Goal: Information Seeking & Learning: Check status

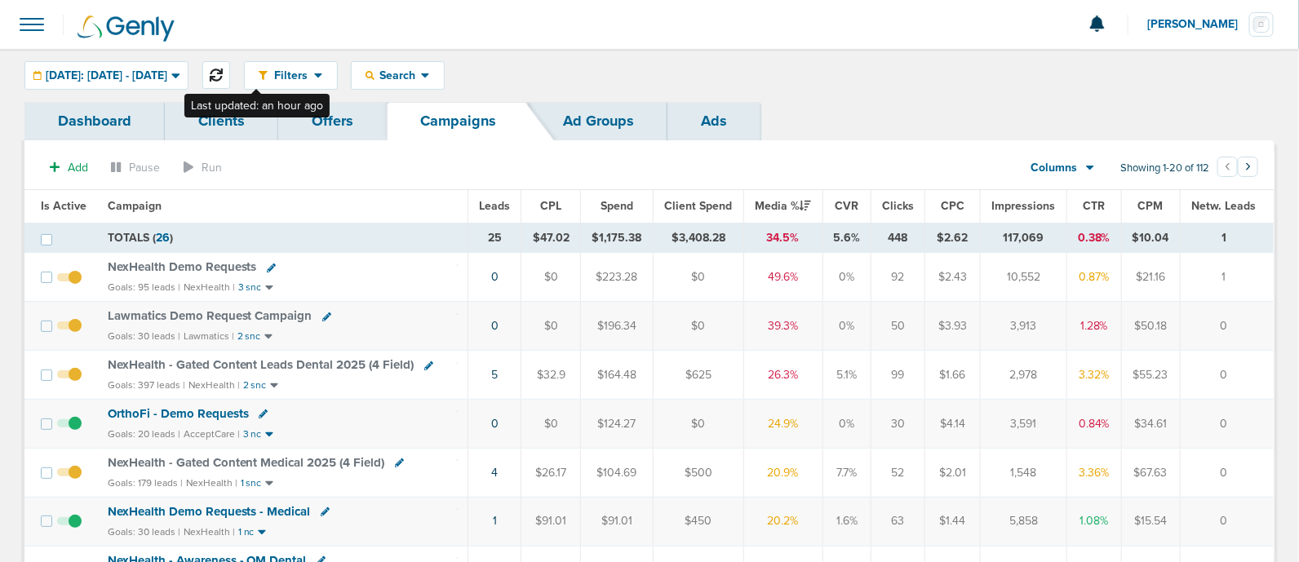
click at [223, 72] on icon at bounding box center [216, 75] width 13 height 13
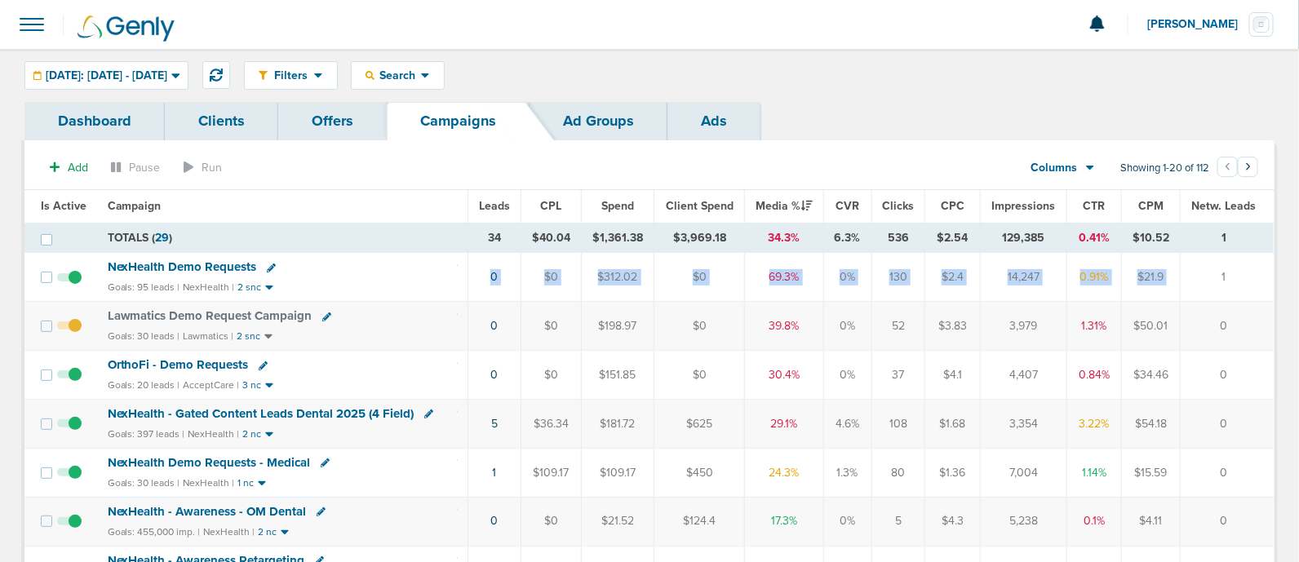
drag, startPoint x: 418, startPoint y: 285, endPoint x: 1220, endPoint y: 273, distance: 802.9
click at [1220, 273] on tr "NexHealth Demo Requests Goals: 95 leads | NexHealth | 2 snc 0 $0 $312.02 $0 69.…" at bounding box center [648, 277] width 1249 height 49
click at [1220, 273] on td "1" at bounding box center [1227, 277] width 94 height 49
click at [202, 267] on span "NexHealth Demo Requests" at bounding box center [182, 266] width 149 height 15
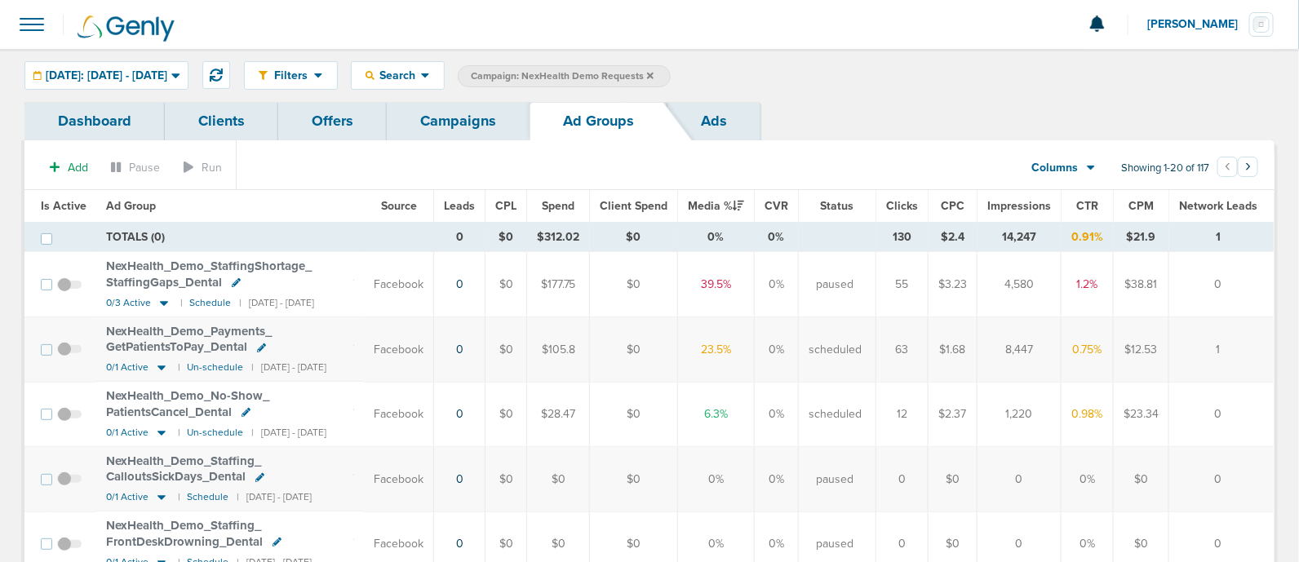
click at [68, 207] on span "Is Active" at bounding box center [64, 206] width 46 height 14
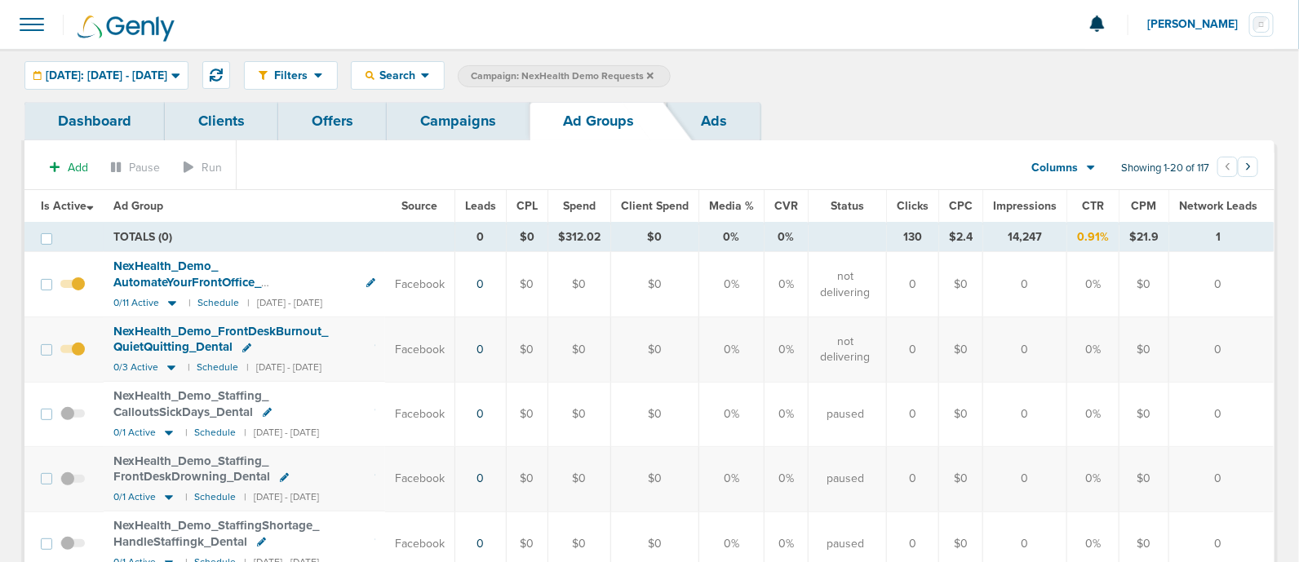
click at [446, 118] on link "Campaigns" at bounding box center [458, 121] width 143 height 38
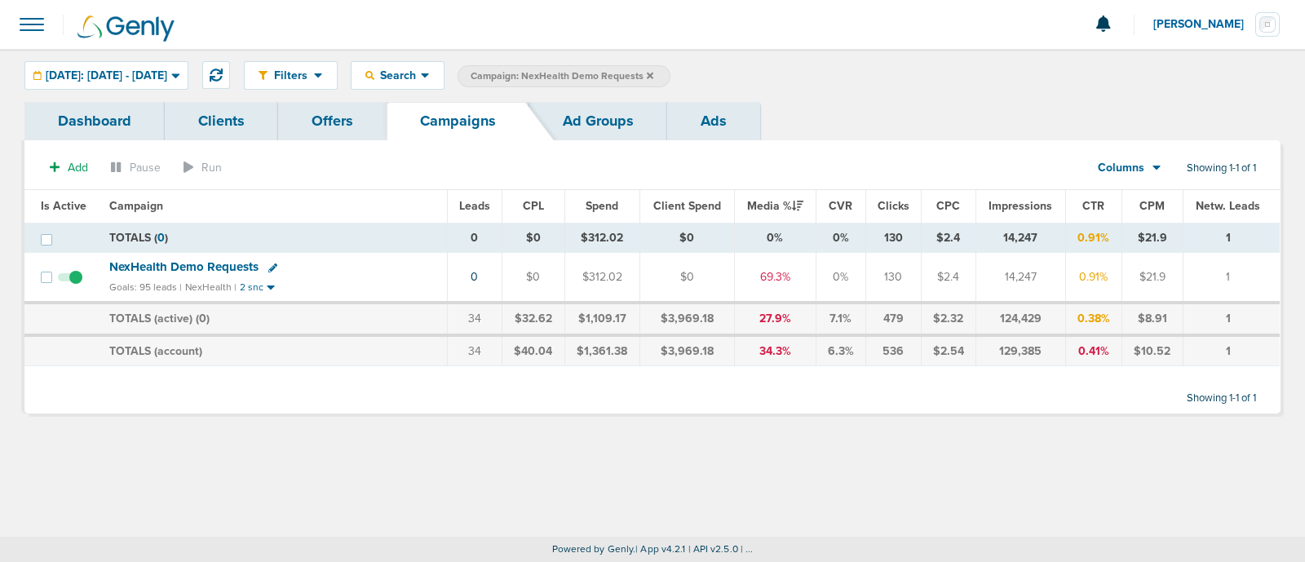
click at [671, 73] on label "Campaign: NexHealth Demo Requests" at bounding box center [564, 76] width 213 height 22
click at [653, 73] on icon at bounding box center [650, 75] width 7 height 7
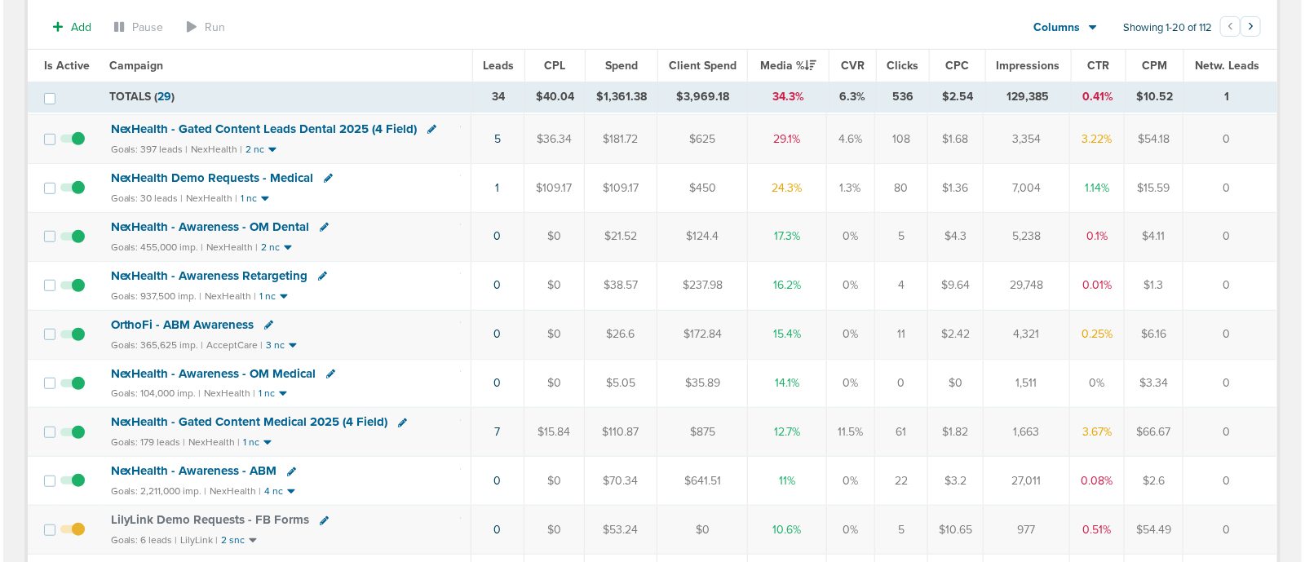
scroll to position [407, 0]
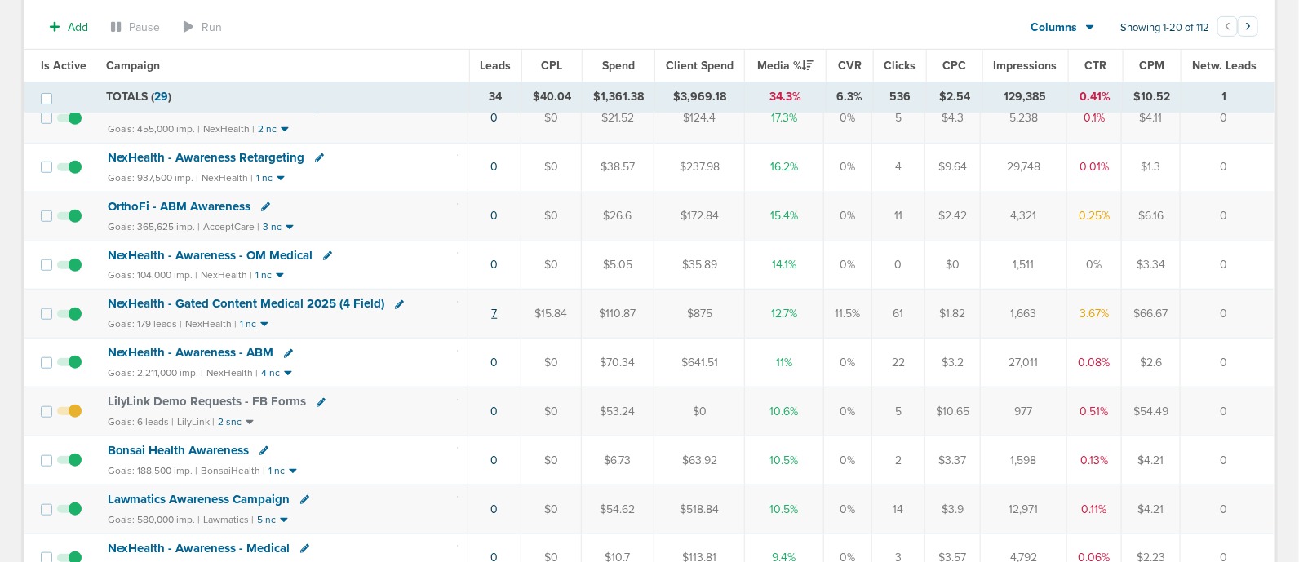
click at [496, 308] on link "7" at bounding box center [494, 314] width 6 height 14
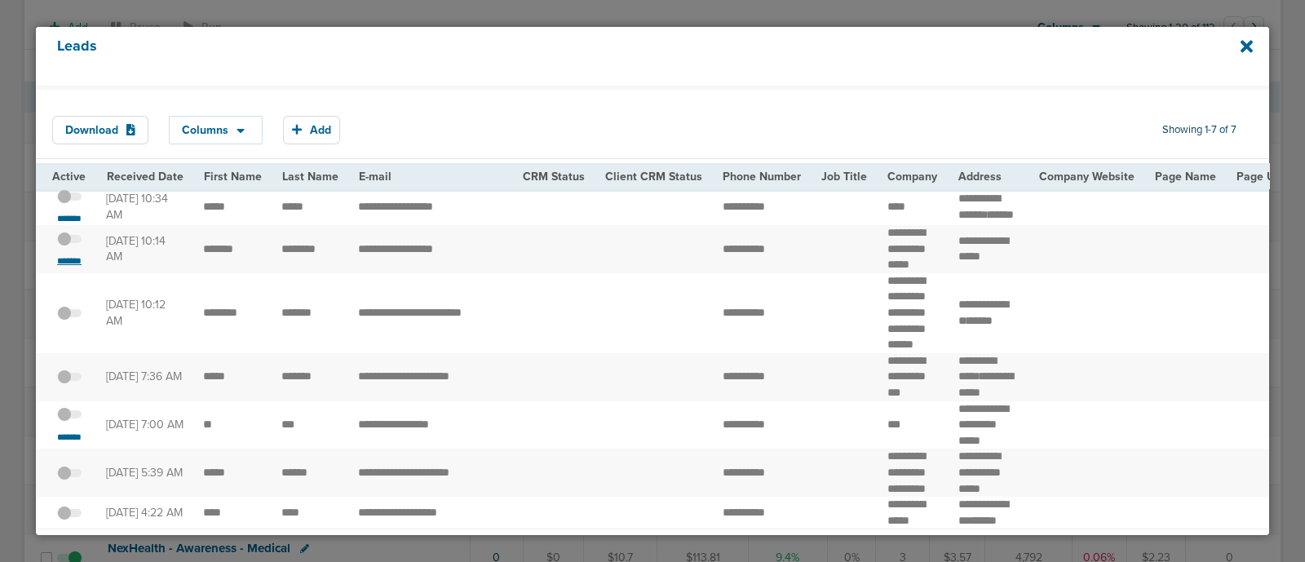
click at [68, 268] on small "*******" at bounding box center [69, 261] width 34 height 13
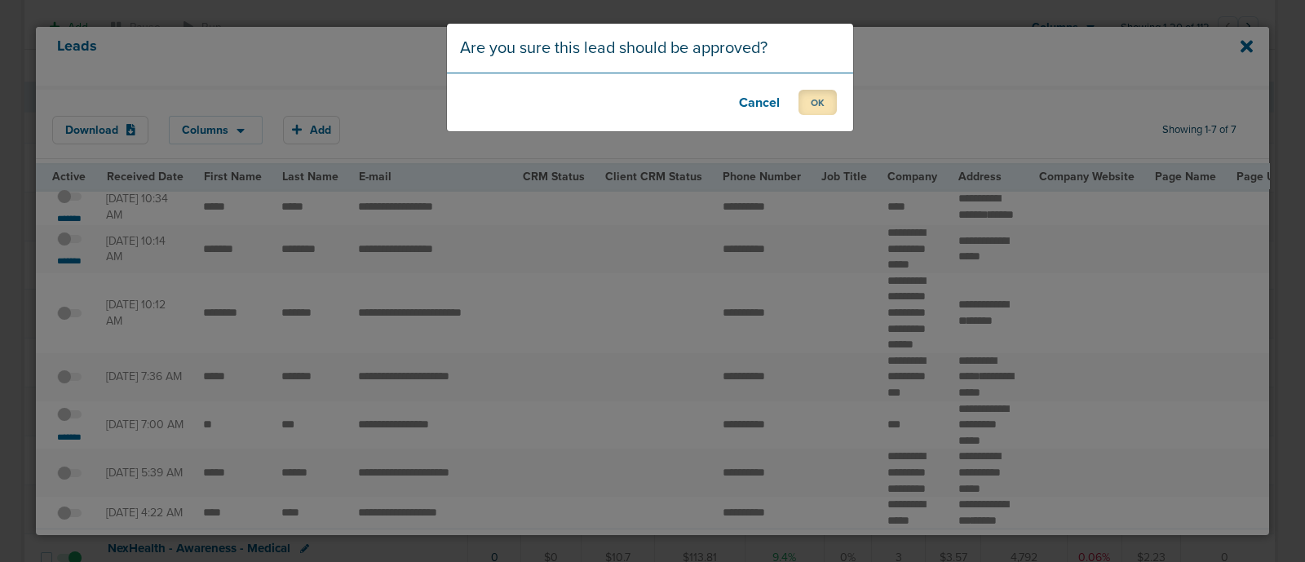
click at [828, 109] on button "OK" at bounding box center [818, 102] width 38 height 25
click at [803, 109] on button "OK" at bounding box center [818, 102] width 38 height 25
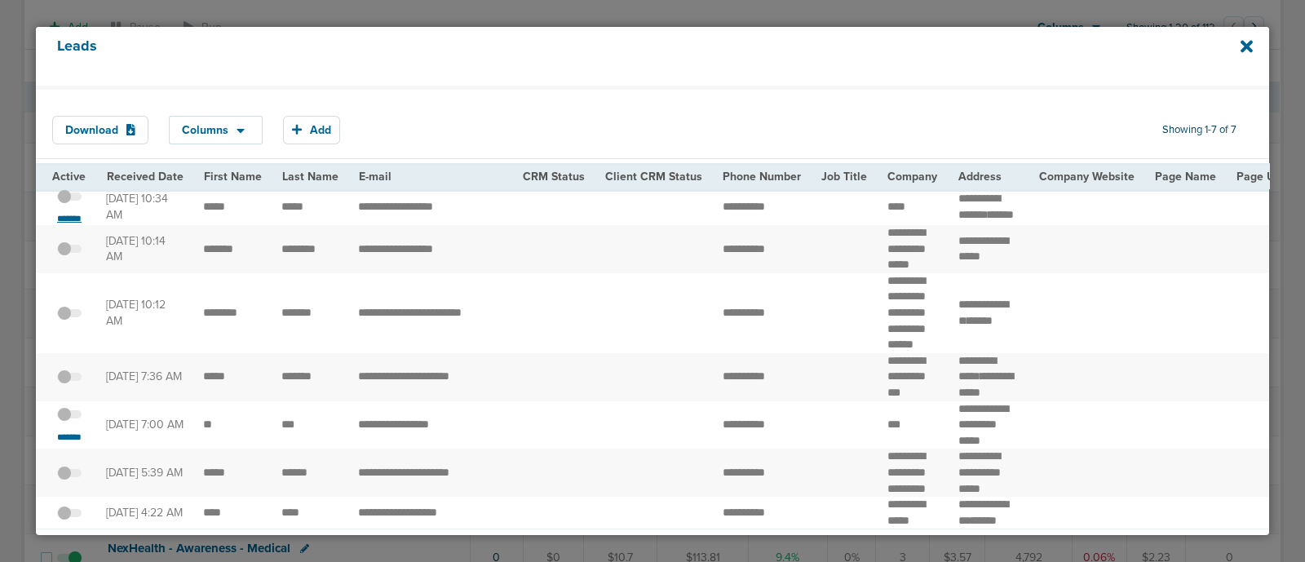
click at [73, 222] on small "*******" at bounding box center [69, 218] width 34 height 13
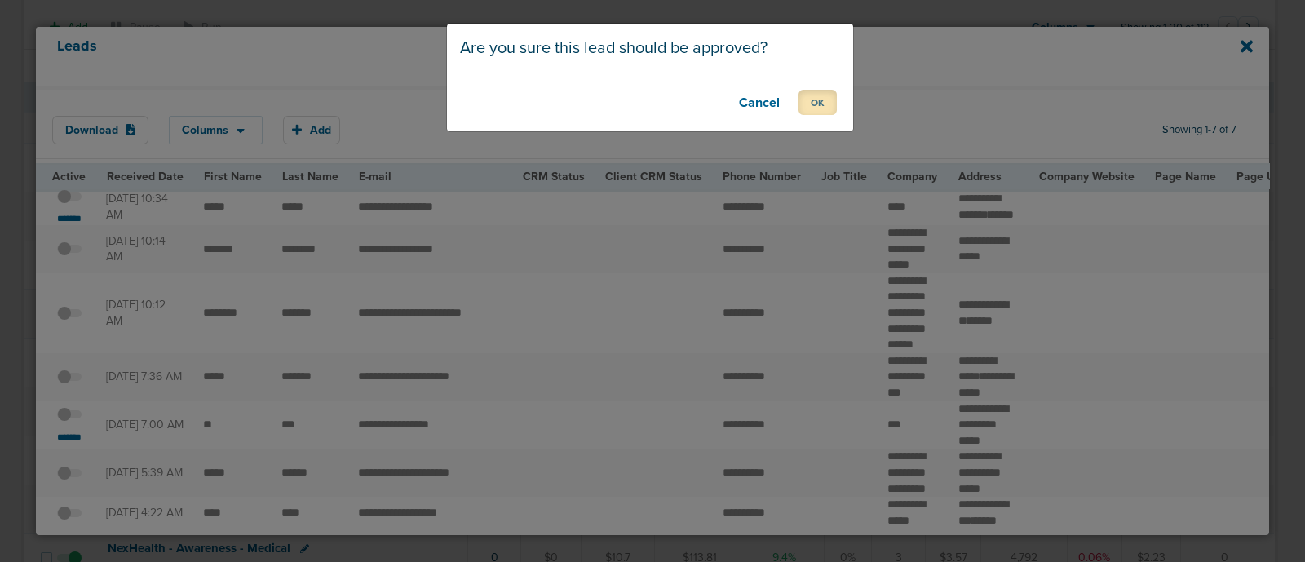
click at [810, 108] on button "OK" at bounding box center [818, 102] width 38 height 25
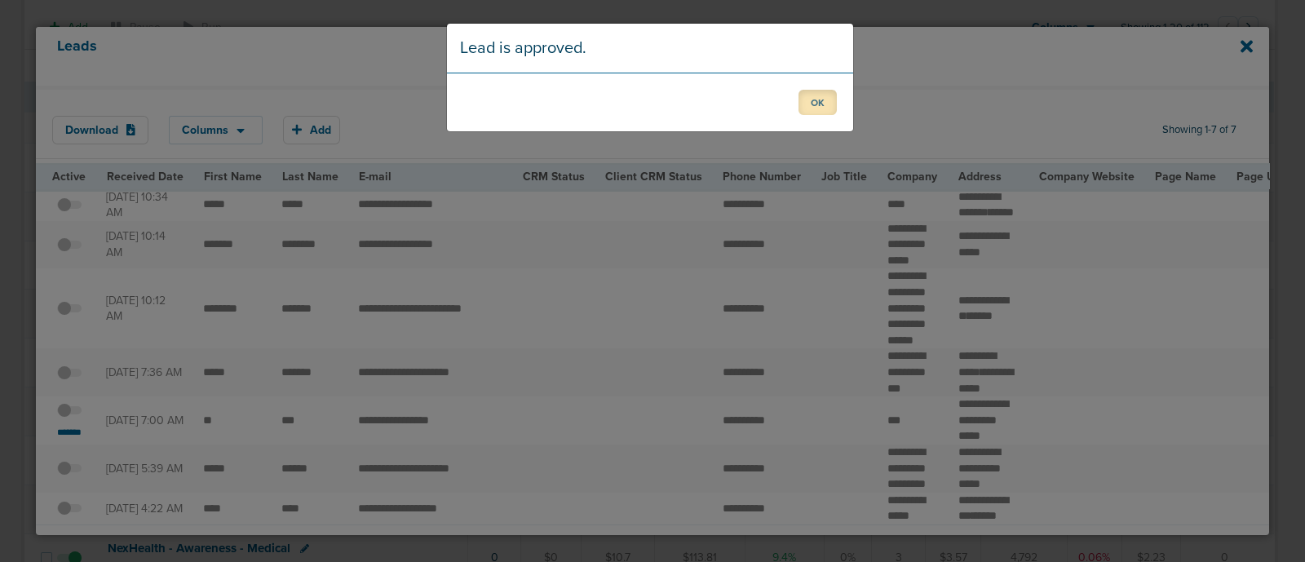
click at [826, 104] on button "OK" at bounding box center [818, 102] width 38 height 25
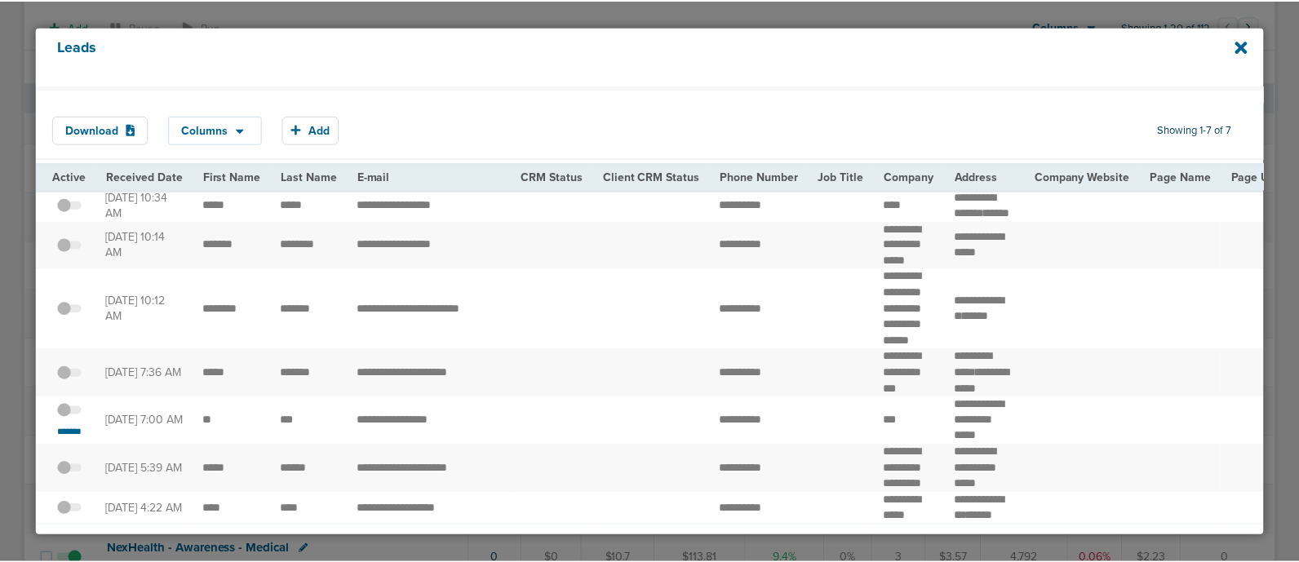
scroll to position [122, 0]
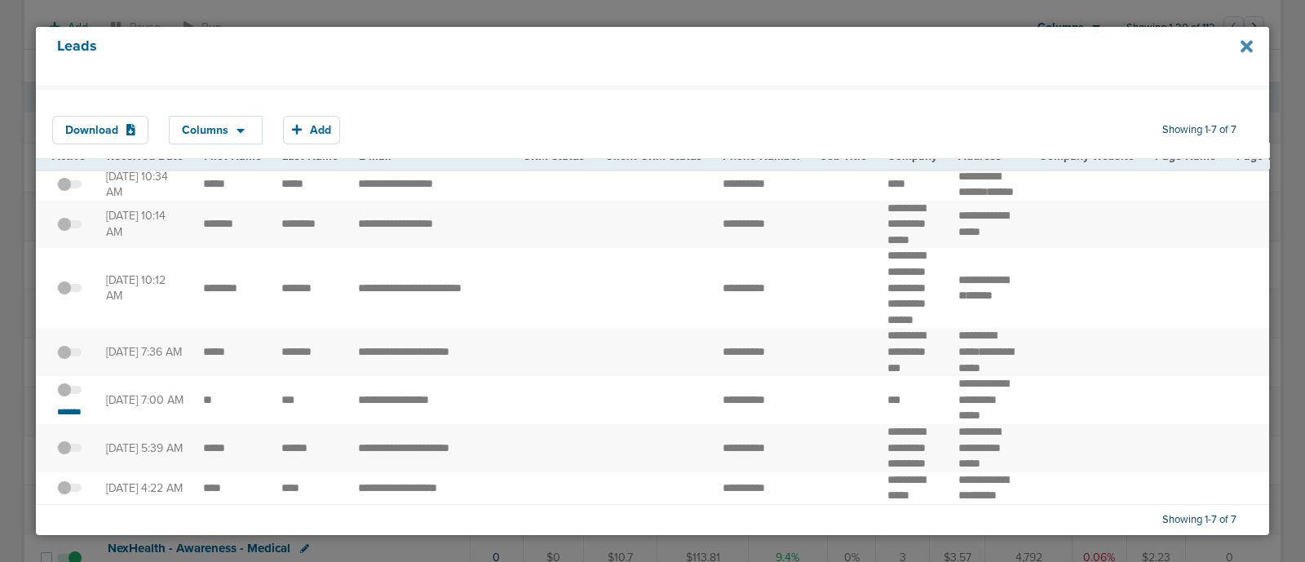
click at [1251, 49] on icon at bounding box center [1247, 46] width 12 height 12
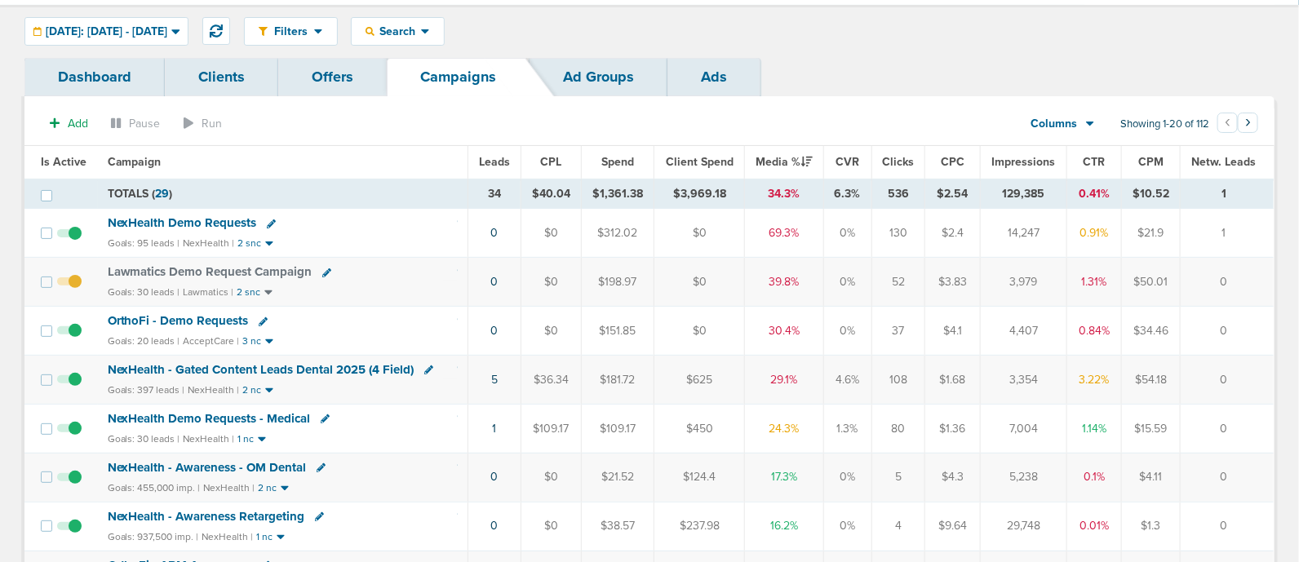
scroll to position [0, 0]
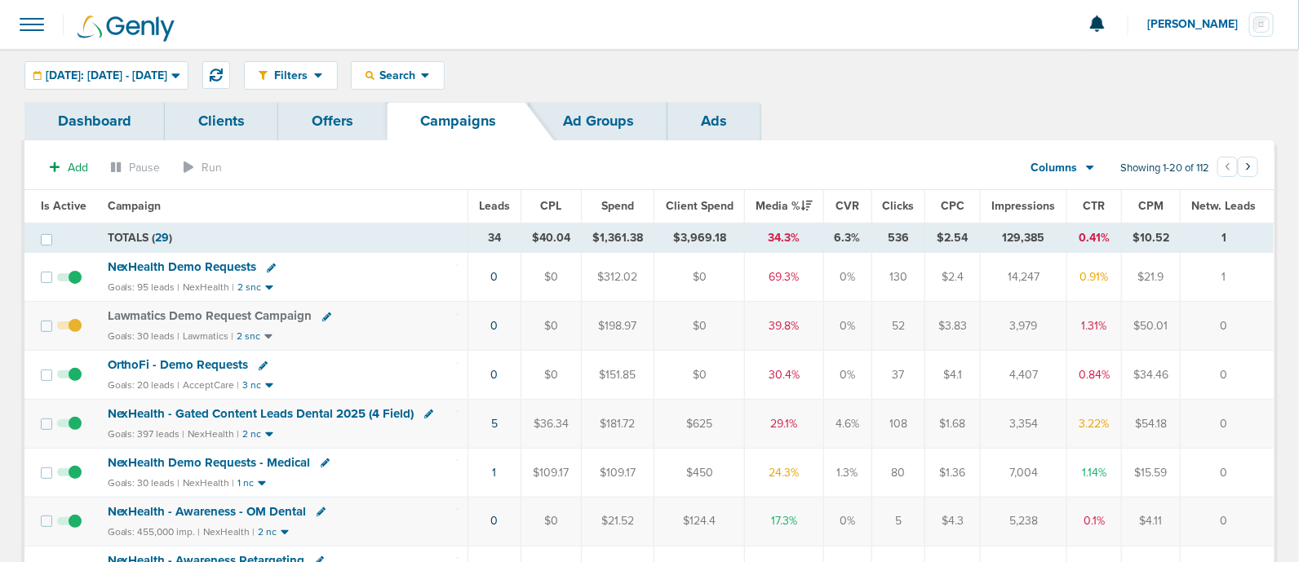
click at [308, 413] on span "NexHealth - Gated Content Leads Dental 2025 (4 Field)" at bounding box center [261, 413] width 307 height 15
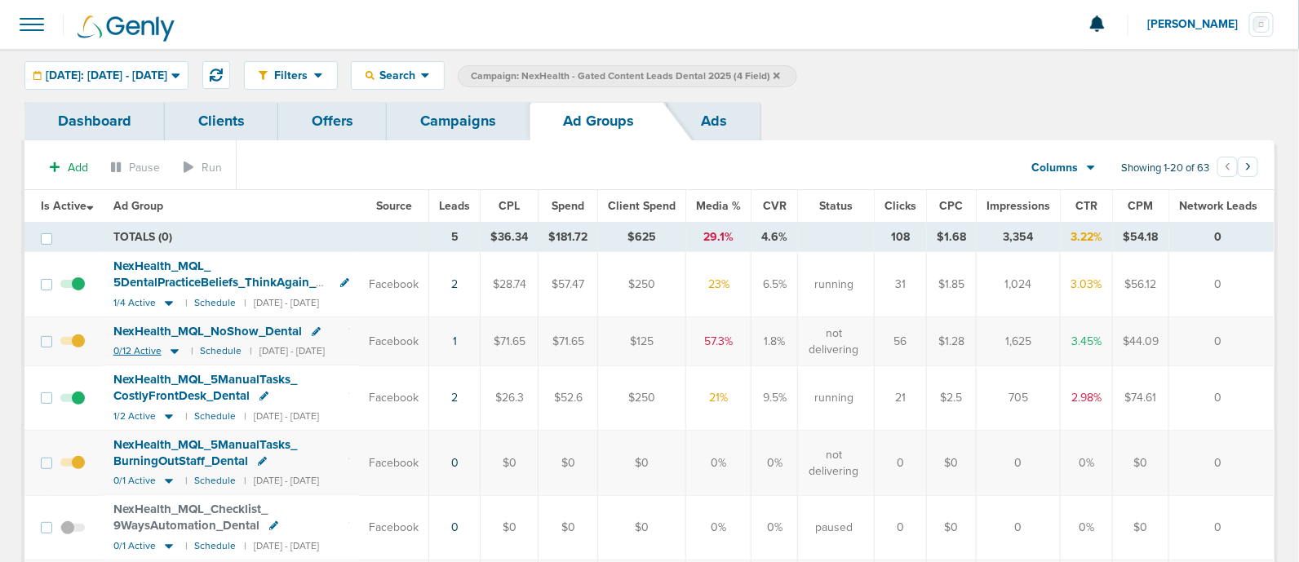
click at [171, 352] on icon at bounding box center [174, 351] width 16 height 14
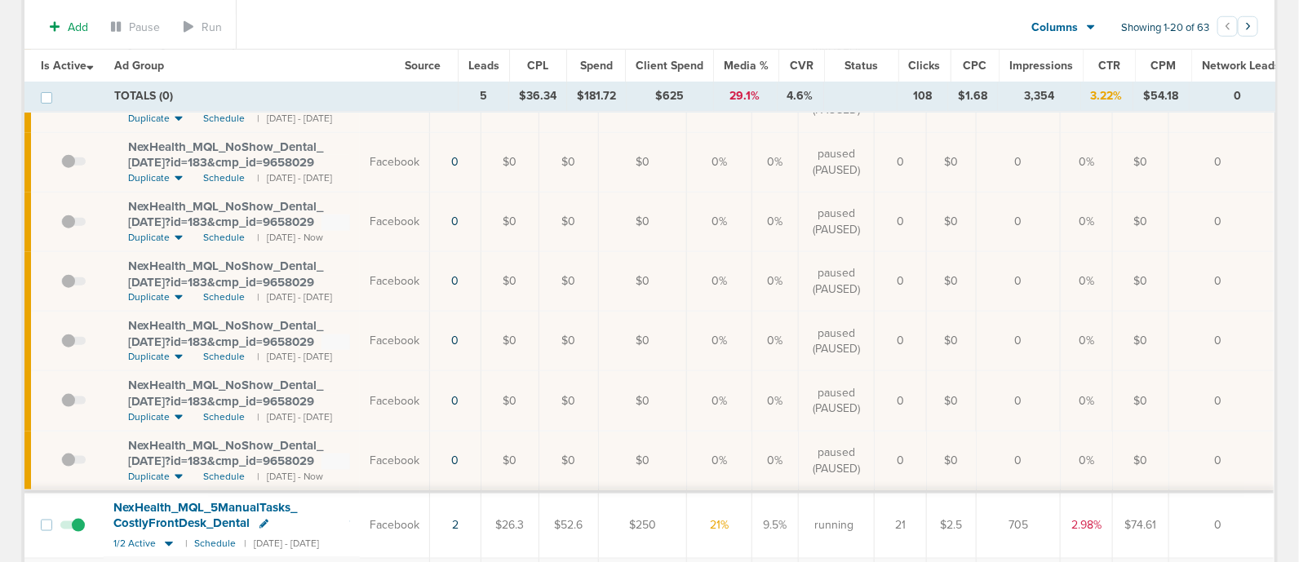
scroll to position [713, 0]
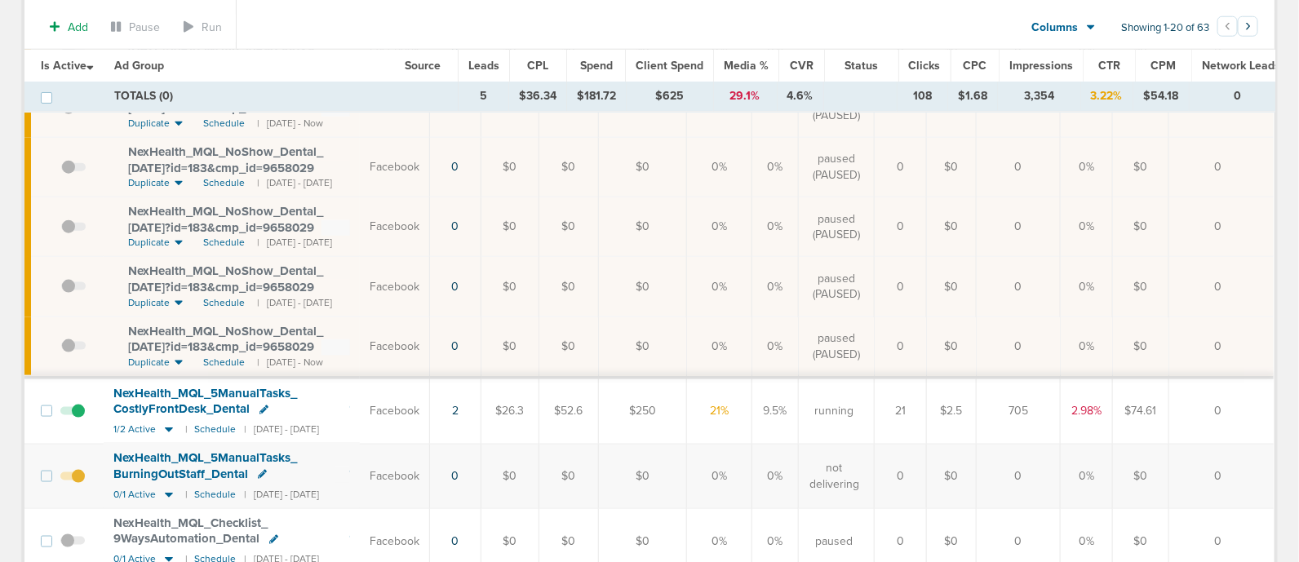
click at [66, 354] on span at bounding box center [73, 354] width 24 height 0
click at [61, 350] on input "checkbox" at bounding box center [61, 350] width 0 height 0
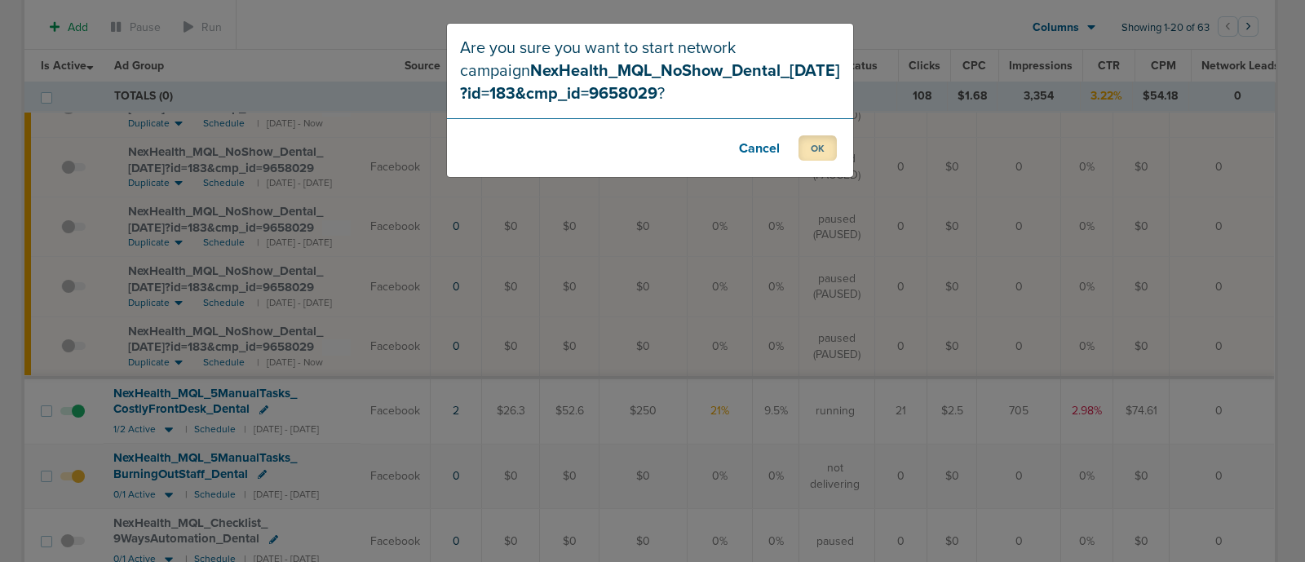
click at [826, 140] on button "OK" at bounding box center [818, 147] width 38 height 25
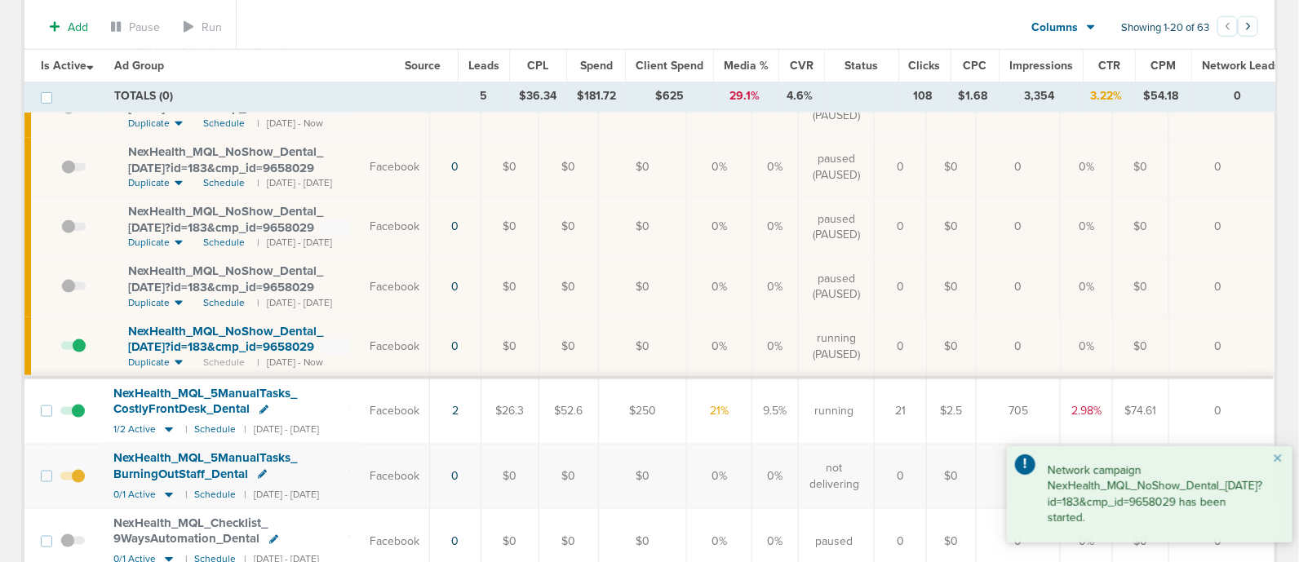
click at [82, 485] on span at bounding box center [72, 485] width 24 height 0
click at [73, 480] on input "checkbox" at bounding box center [73, 480] width 0 height 0
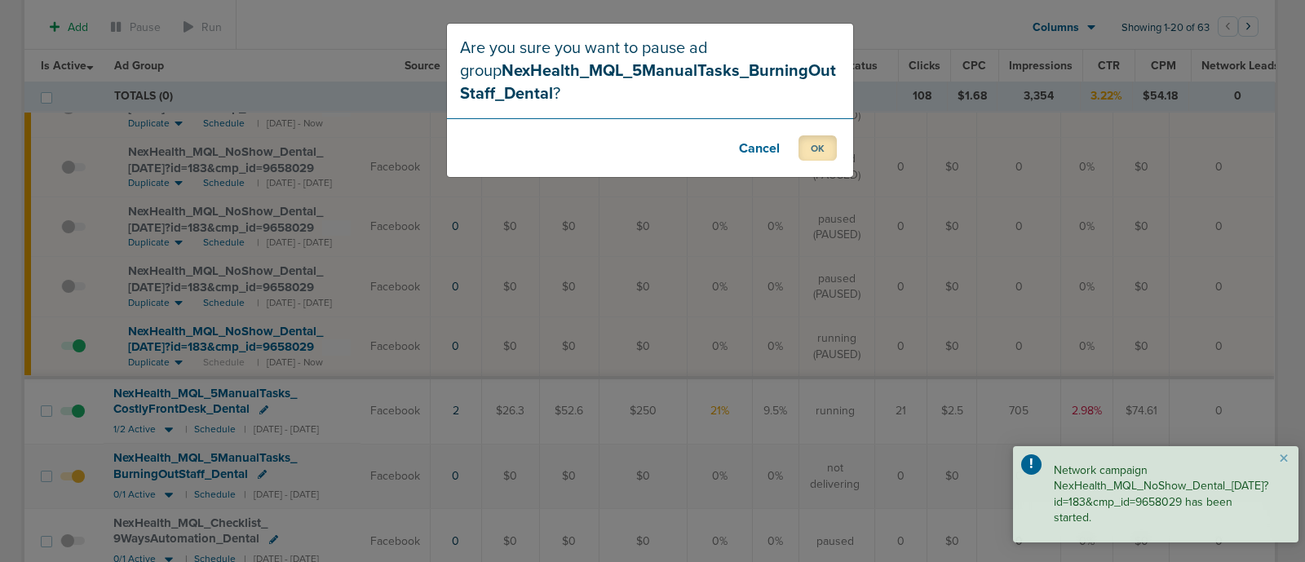
click at [822, 146] on button "OK" at bounding box center [818, 147] width 38 height 25
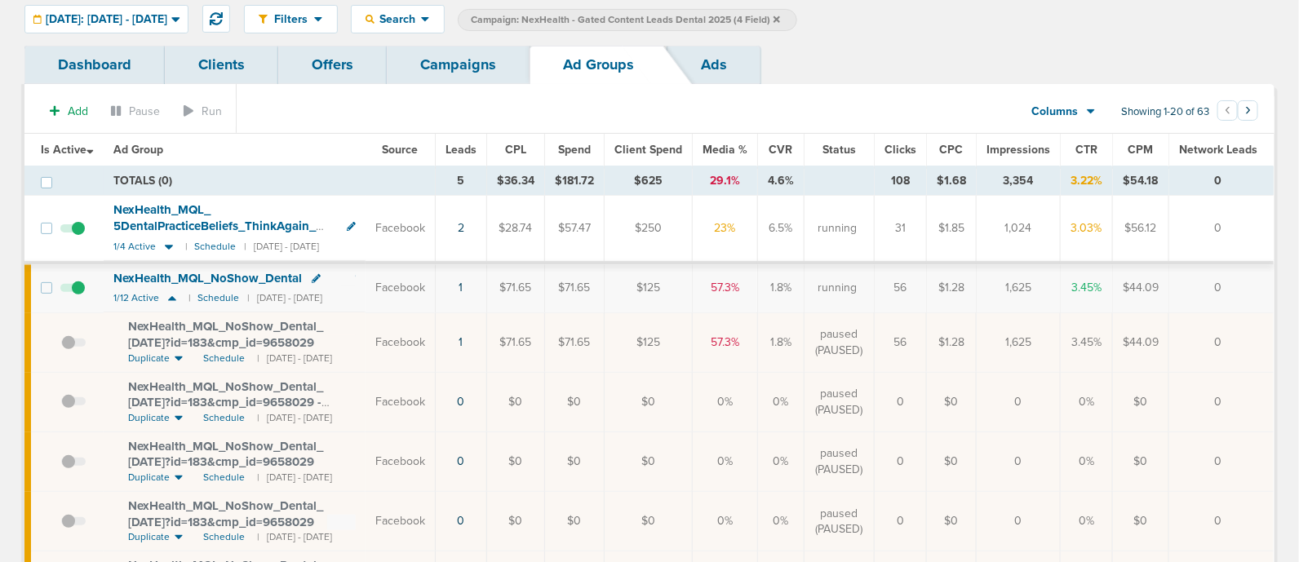
scroll to position [0, 0]
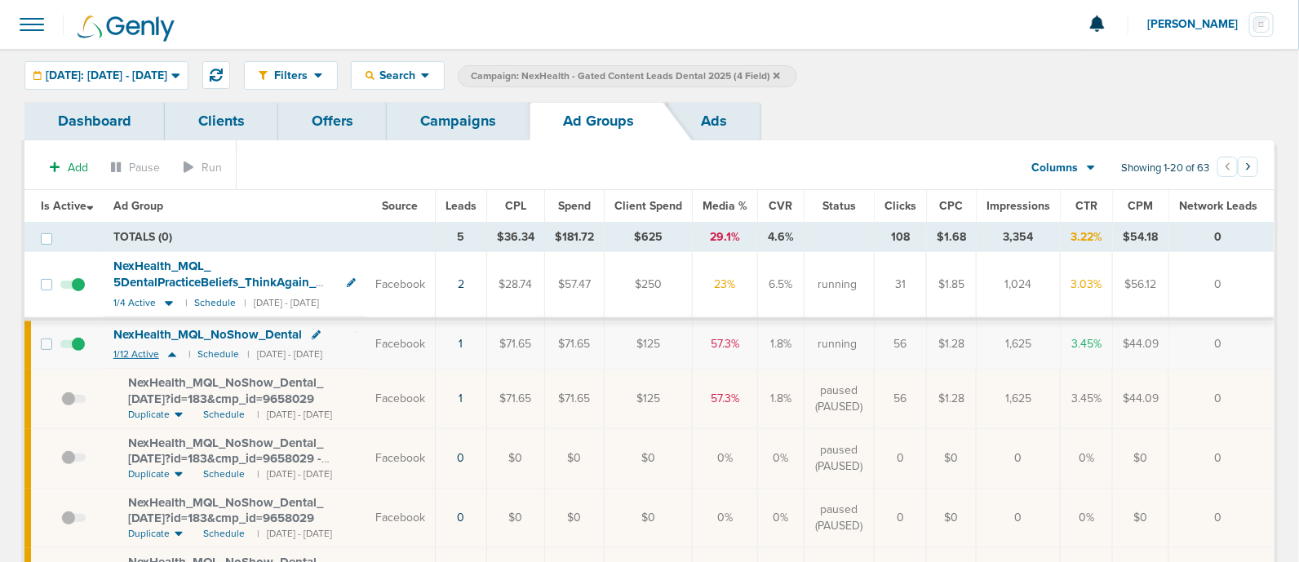
click at [174, 354] on icon at bounding box center [172, 355] width 8 height 5
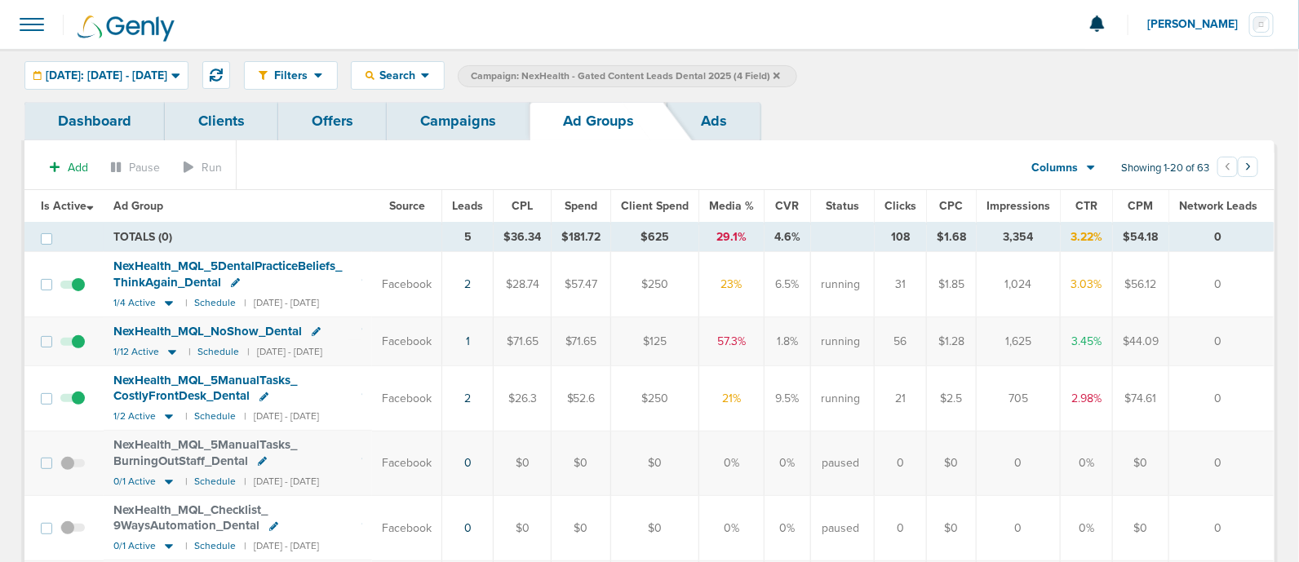
click at [485, 124] on link "Campaigns" at bounding box center [458, 121] width 143 height 38
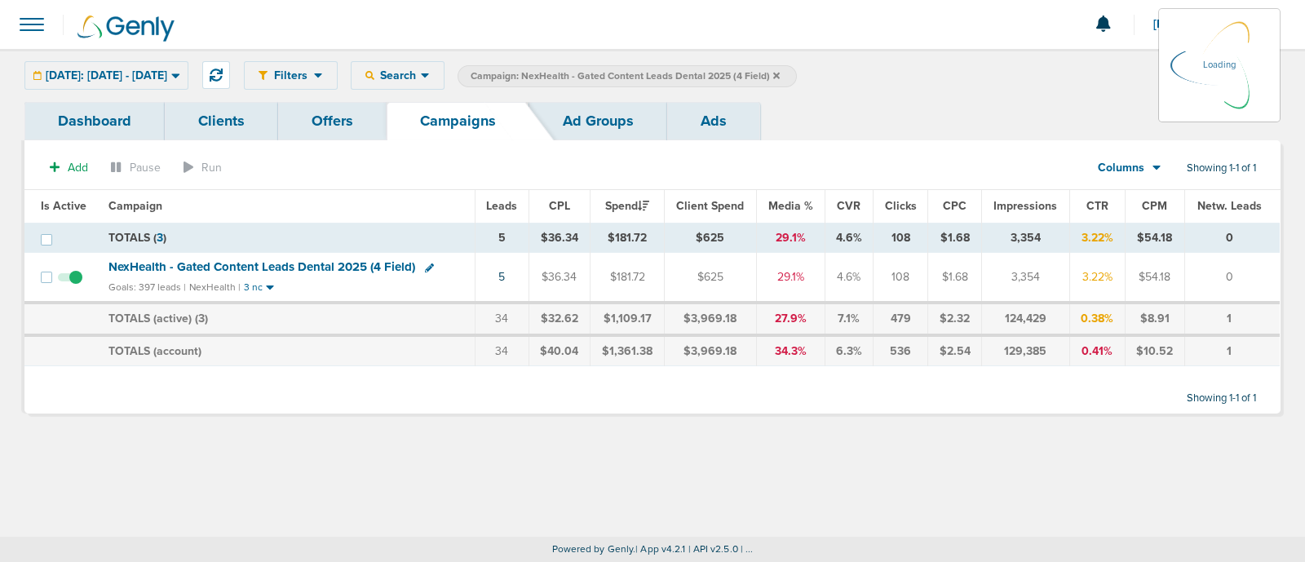
click at [780, 73] on icon at bounding box center [776, 75] width 7 height 7
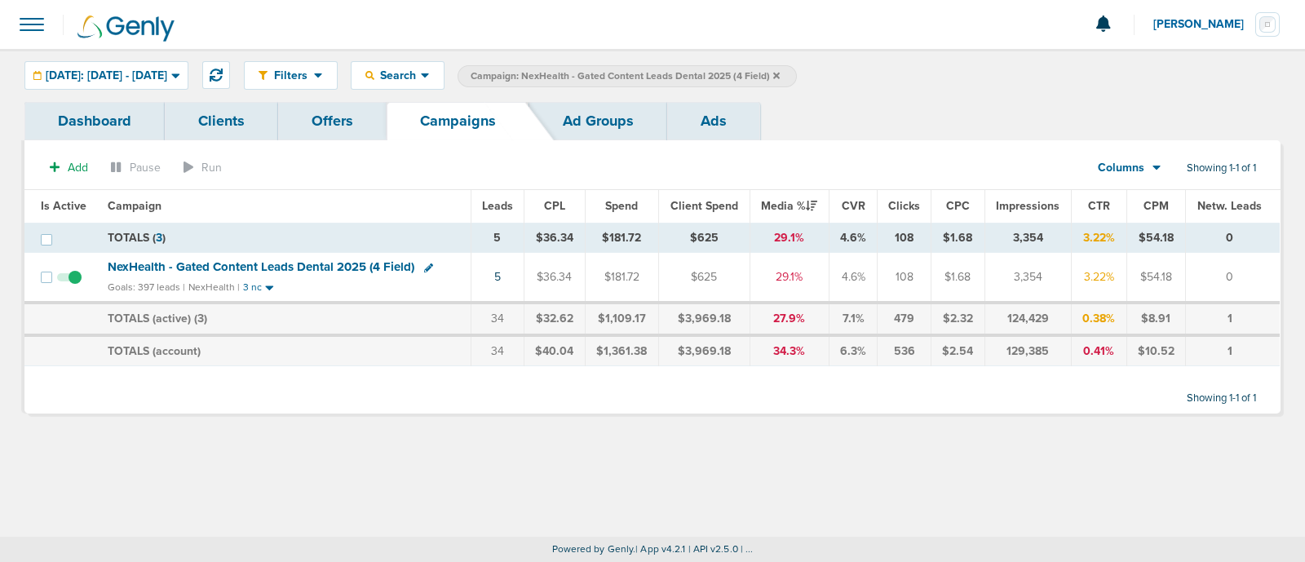
click at [780, 73] on icon at bounding box center [776, 75] width 7 height 7
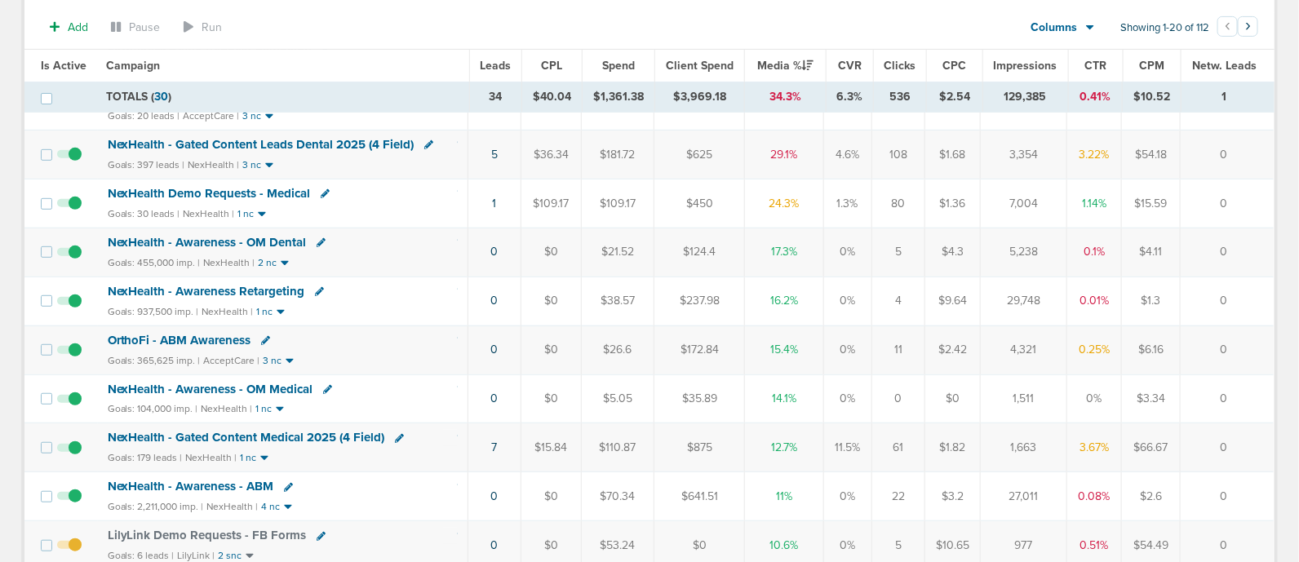
scroll to position [306, 0]
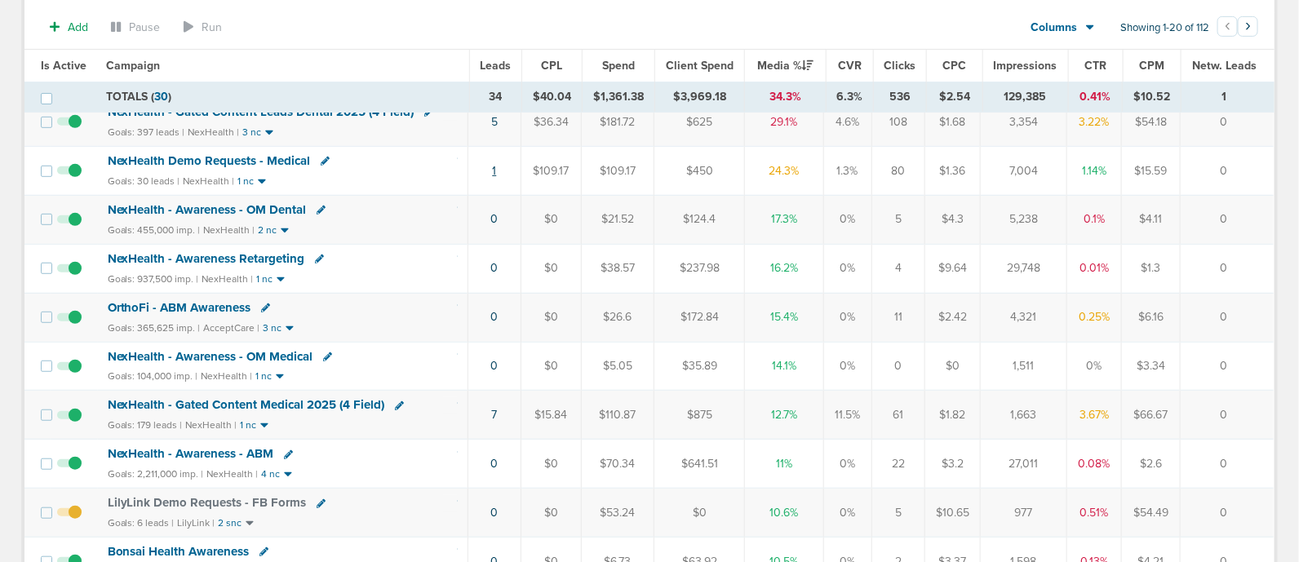
click at [495, 168] on link "1" at bounding box center [494, 171] width 4 height 14
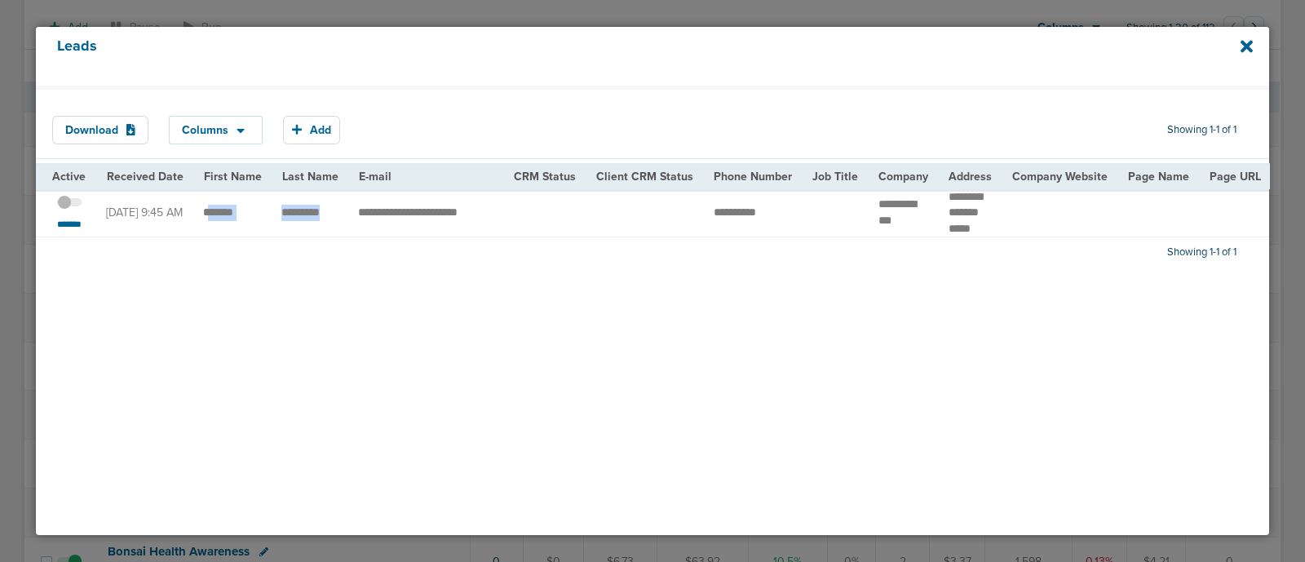
drag, startPoint x: 205, startPoint y: 210, endPoint x: 335, endPoint y: 210, distance: 130.5
click at [275, 214] on td "*********" at bounding box center [310, 213] width 77 height 48
drag, startPoint x: 196, startPoint y: 211, endPoint x: 342, endPoint y: 211, distance: 146.0
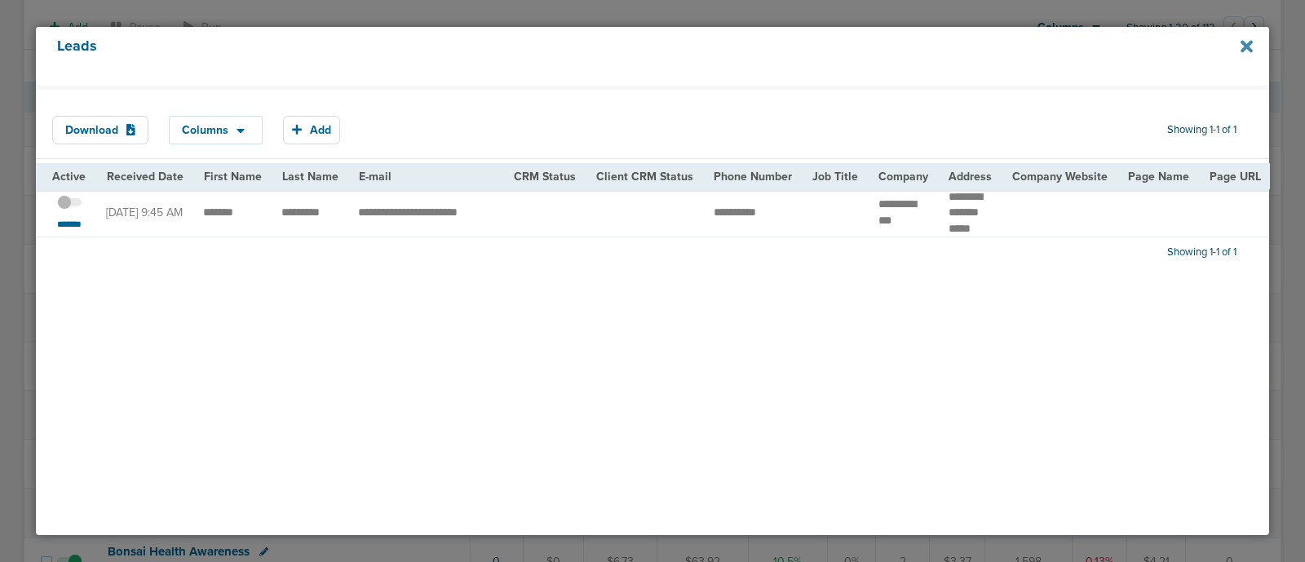
click at [1246, 46] on icon at bounding box center [1247, 46] width 12 height 12
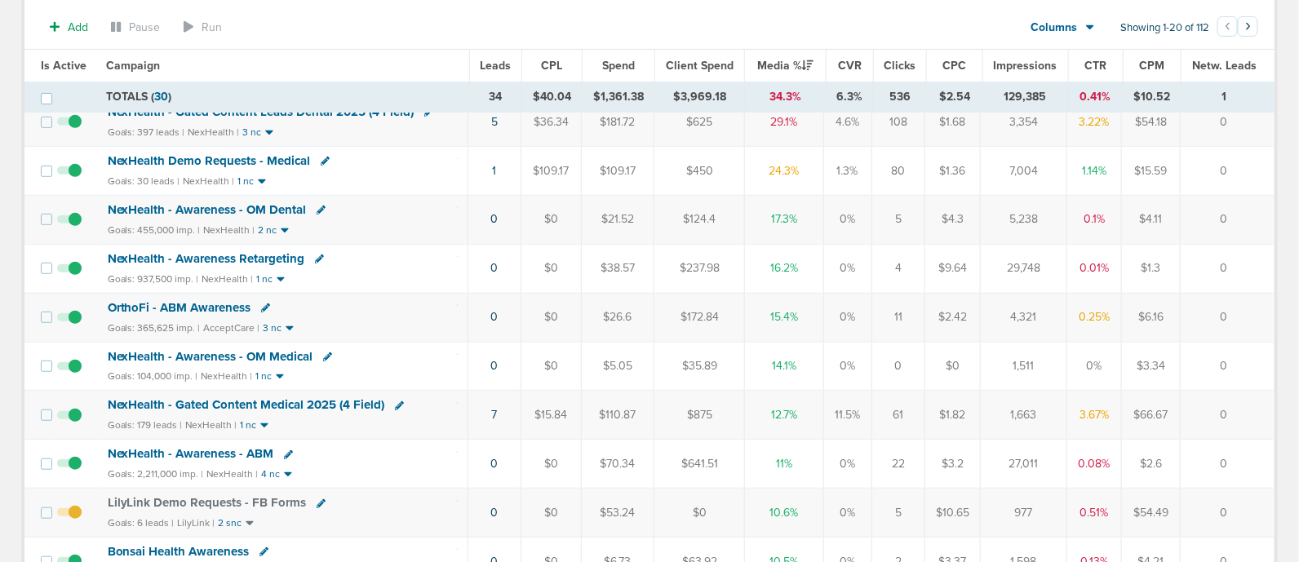
click at [295, 398] on span "NexHealth - Gated Content Medical 2025 (4 Field)" at bounding box center [246, 404] width 277 height 15
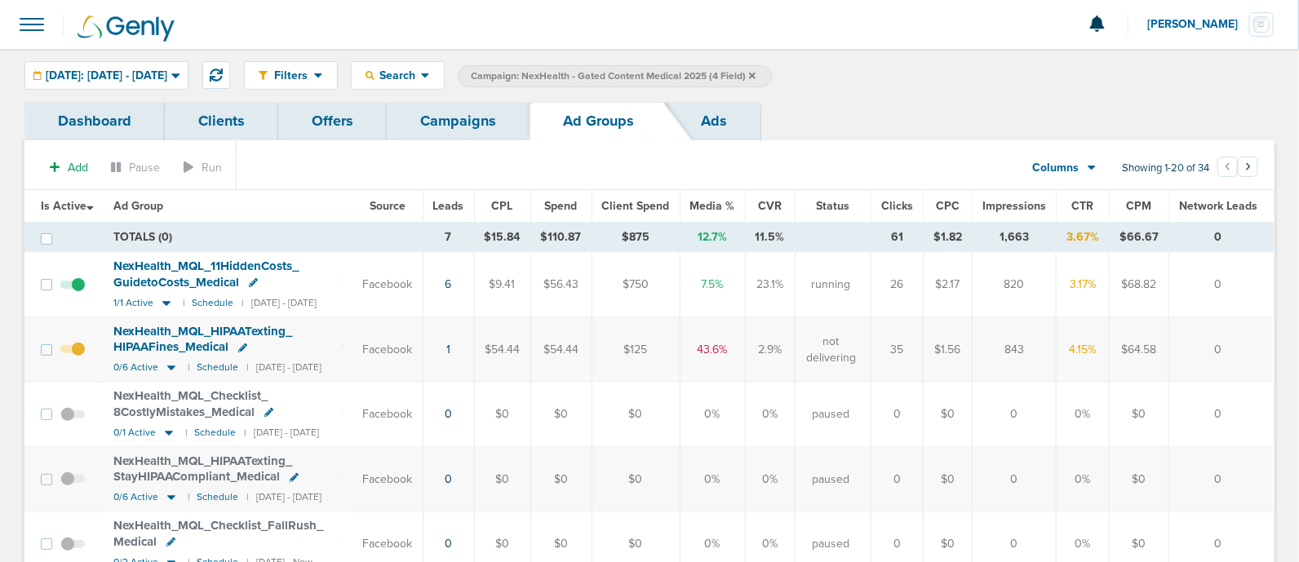
drag, startPoint x: 739, startPoint y: 278, endPoint x: 1194, endPoint y: 295, distance: 454.7
click at [1244, 279] on tr "NexHealth_ MQL_ 11HiddenCosts_ GuidetoCosts_ Medical 1/1 Active | Schedule | [D…" at bounding box center [648, 284] width 1249 height 65
click at [340, 339] on div "NexHealth_ MQL_ HIPAATexting_ HIPAAFines_ Medical" at bounding box center [228, 340] width 230 height 32
click at [81, 357] on span at bounding box center [72, 357] width 24 height 0
click at [73, 353] on input "checkbox" at bounding box center [73, 353] width 0 height 0
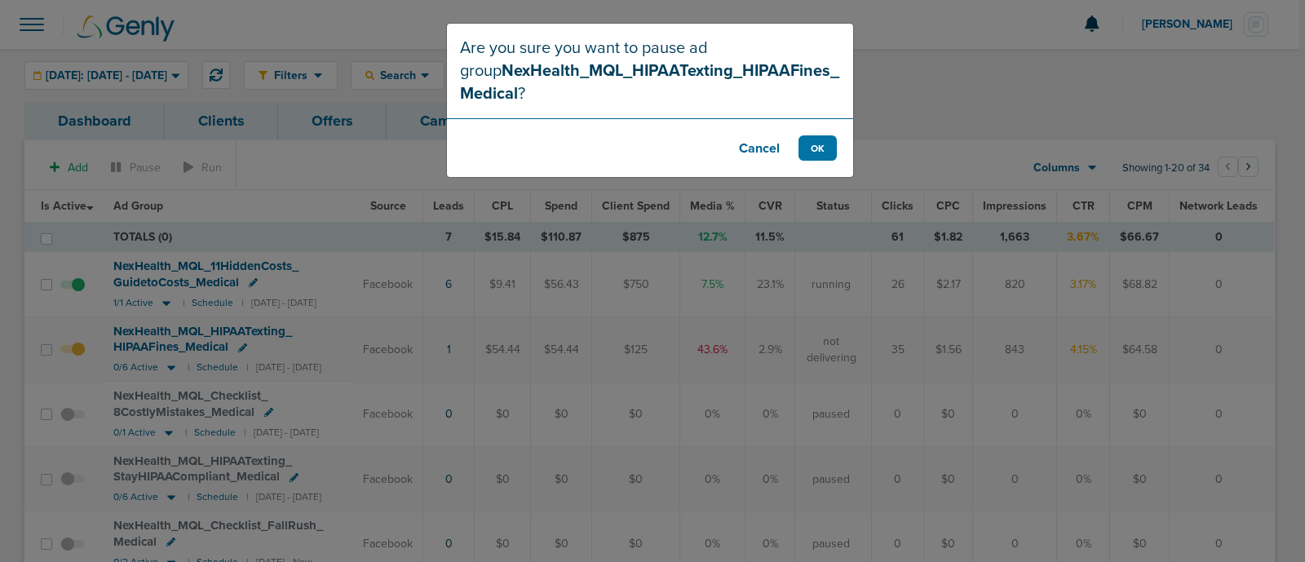
click at [760, 155] on button "Cancel" at bounding box center [759, 147] width 65 height 25
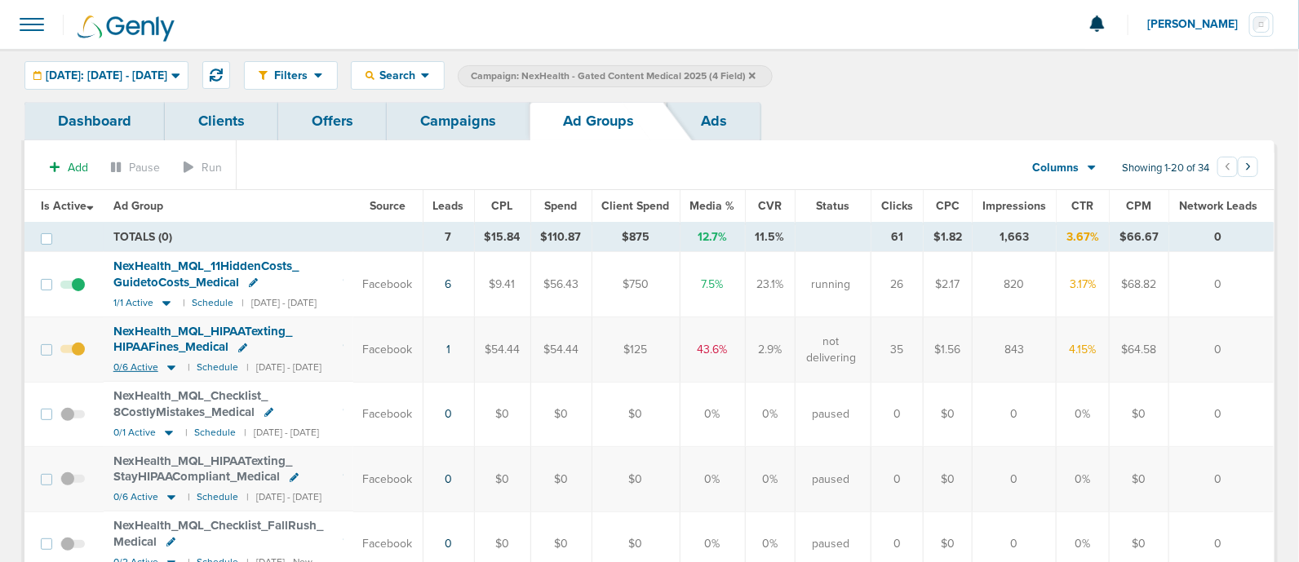
click at [175, 367] on icon at bounding box center [171, 368] width 16 height 14
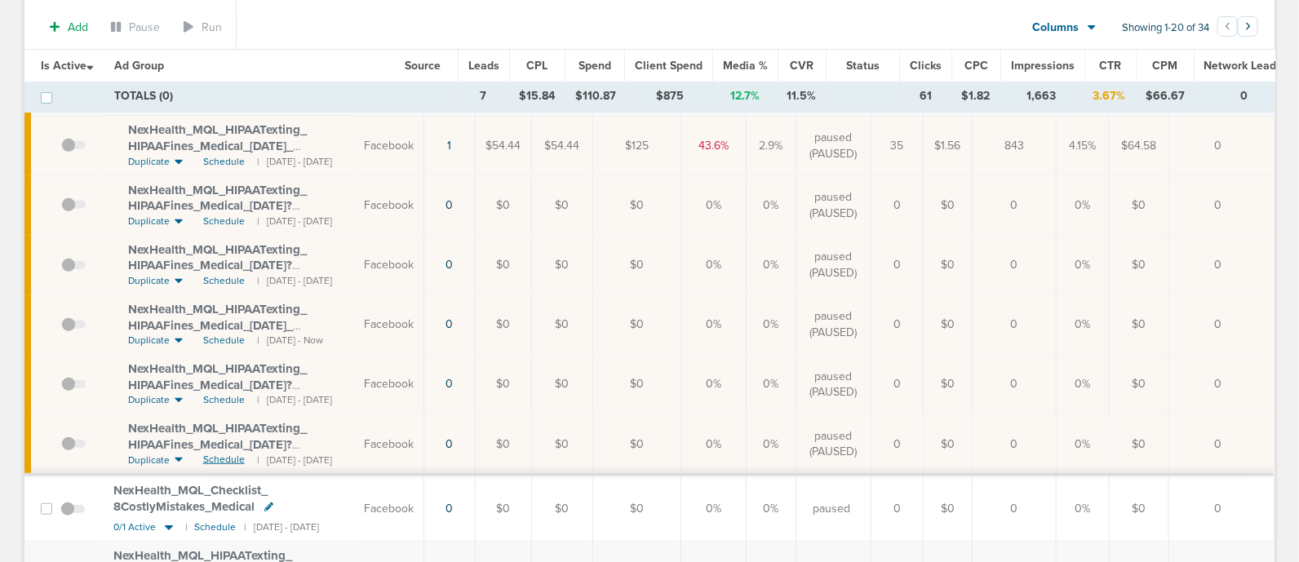
scroll to position [203, 0]
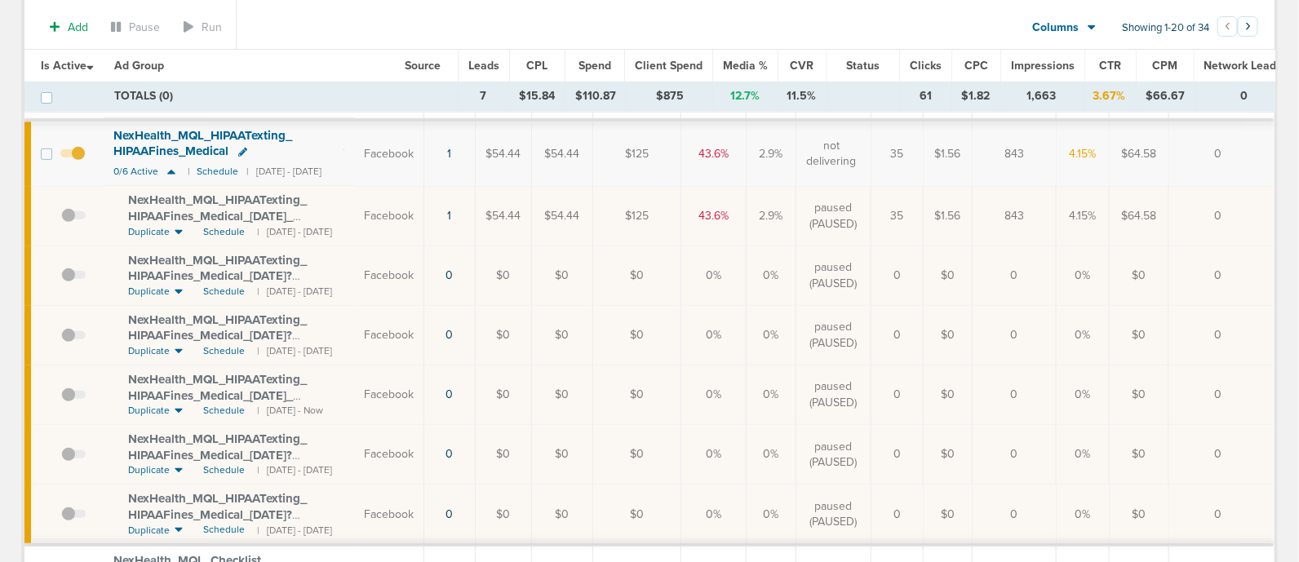
click at [70, 403] on span at bounding box center [73, 403] width 24 height 0
click at [61, 398] on input "checkbox" at bounding box center [61, 398] width 0 height 0
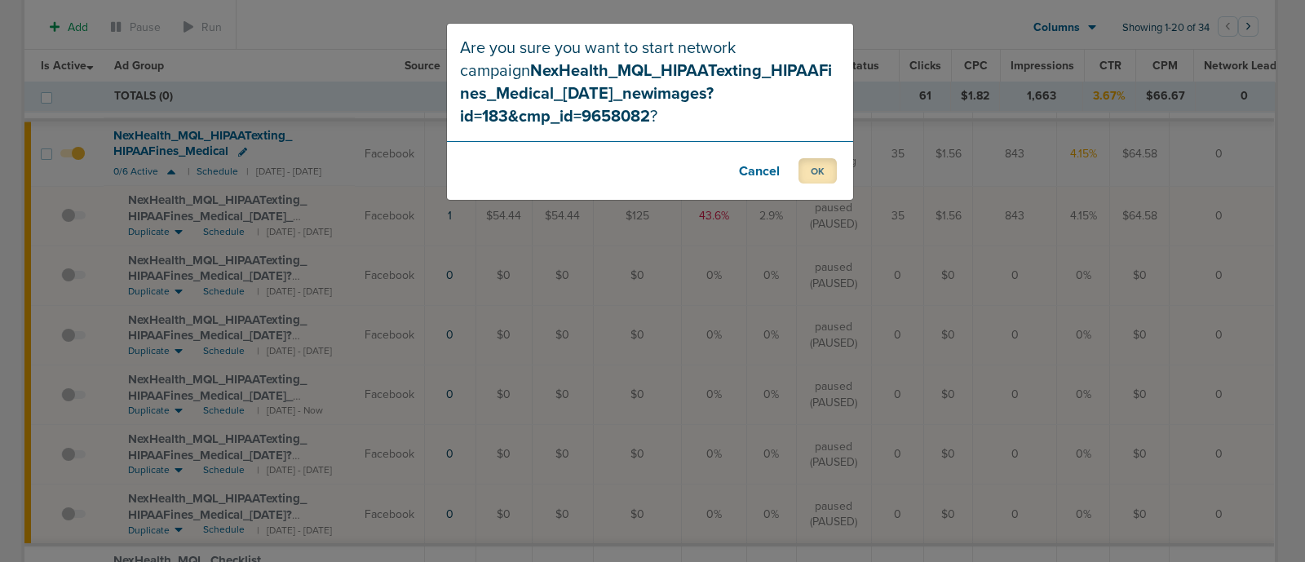
click at [817, 171] on button "OK" at bounding box center [818, 170] width 38 height 25
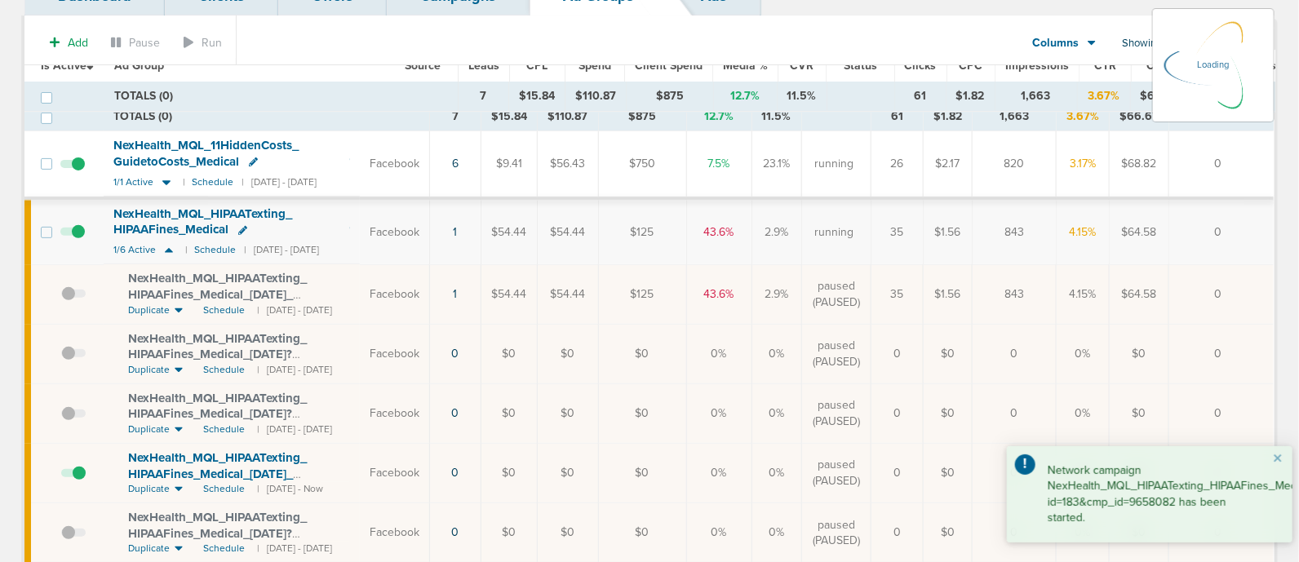
scroll to position [0, 0]
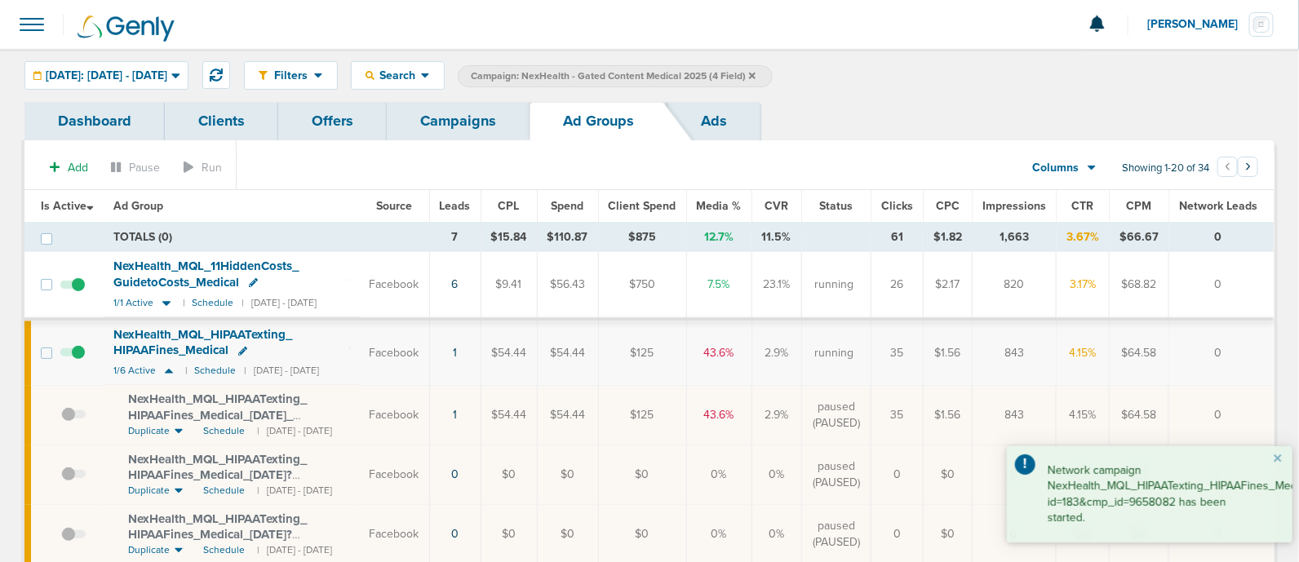
click at [495, 127] on link "Campaigns" at bounding box center [458, 121] width 143 height 38
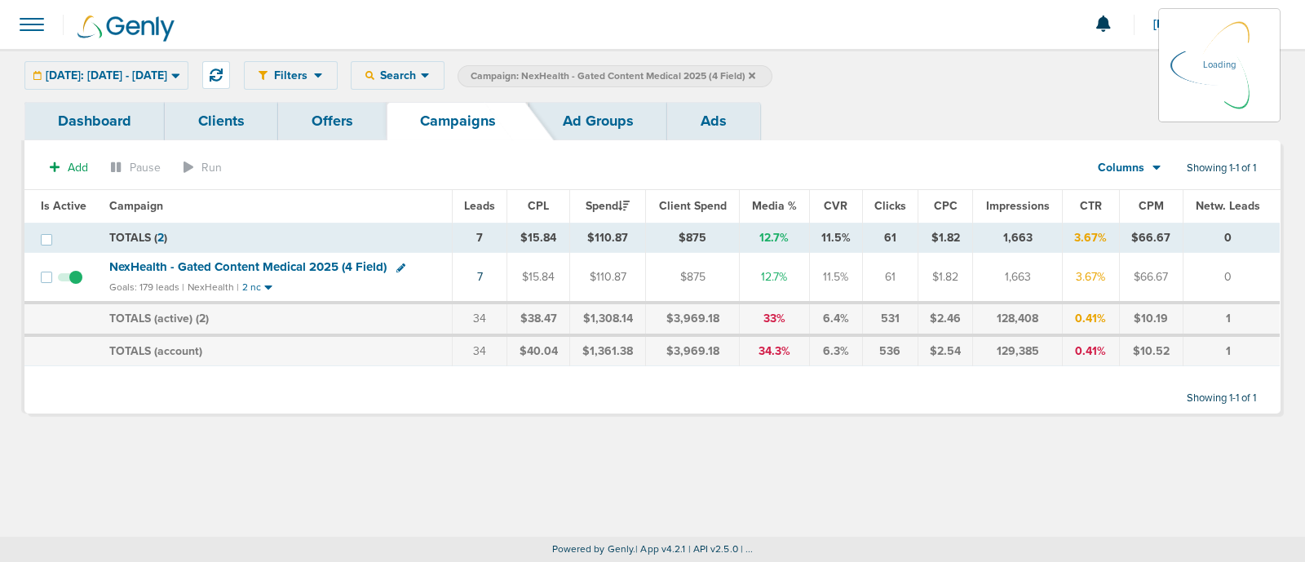
click at [755, 73] on icon at bounding box center [752, 75] width 7 height 7
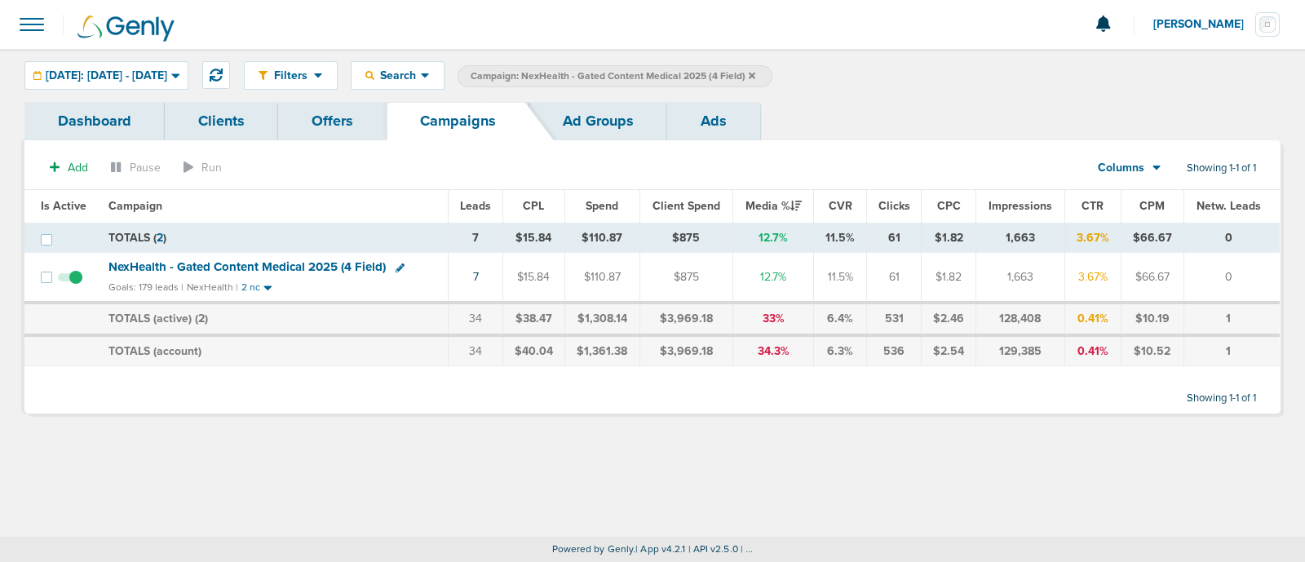
click at [755, 73] on icon at bounding box center [752, 75] width 7 height 7
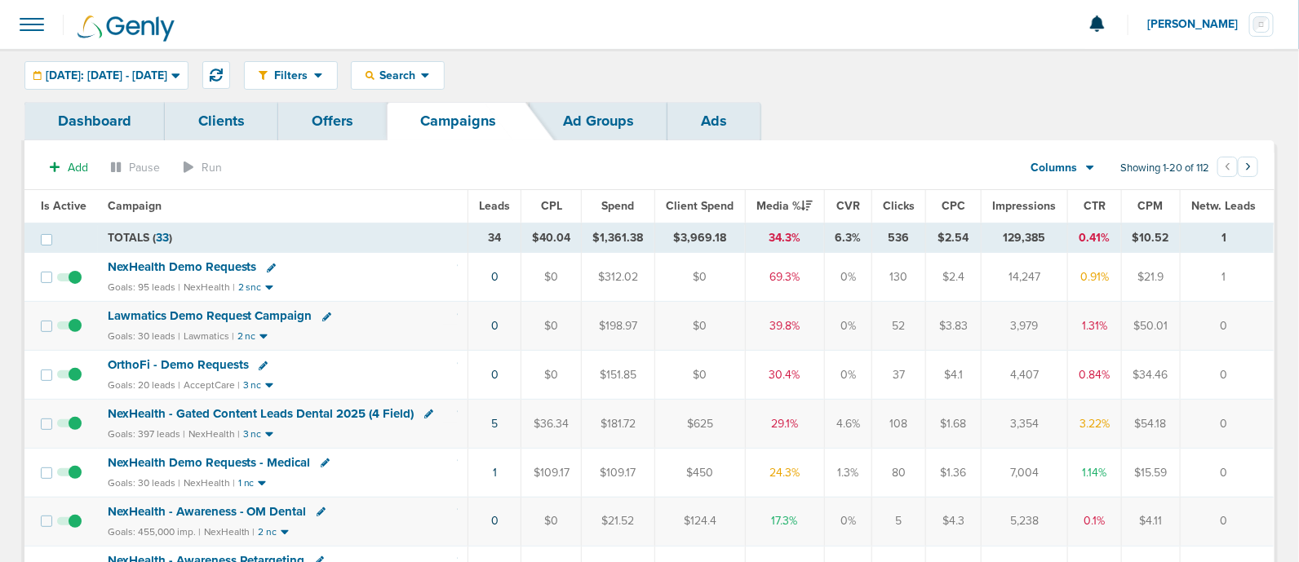
click at [192, 365] on span "OrthoFi - Demo Requests" at bounding box center [178, 364] width 141 height 15
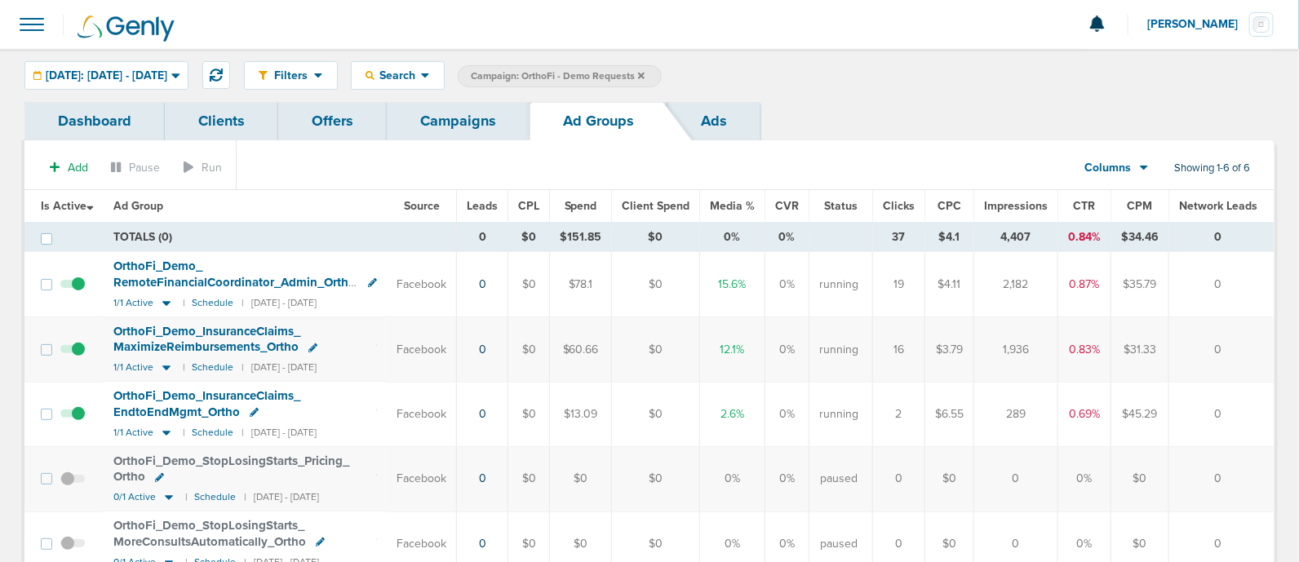
drag, startPoint x: 1002, startPoint y: 348, endPoint x: 1066, endPoint y: 352, distance: 64.6
click at [1066, 352] on tr "OrthoFi_ Demo_ InsuranceClaims_ MaximizeReimbursements_ Ortho 1/1 Active | Sche…" at bounding box center [648, 349] width 1249 height 64
click at [1058, 348] on td "1,936" at bounding box center [1016, 349] width 84 height 64
click at [473, 102] on link "Campaigns" at bounding box center [458, 121] width 143 height 38
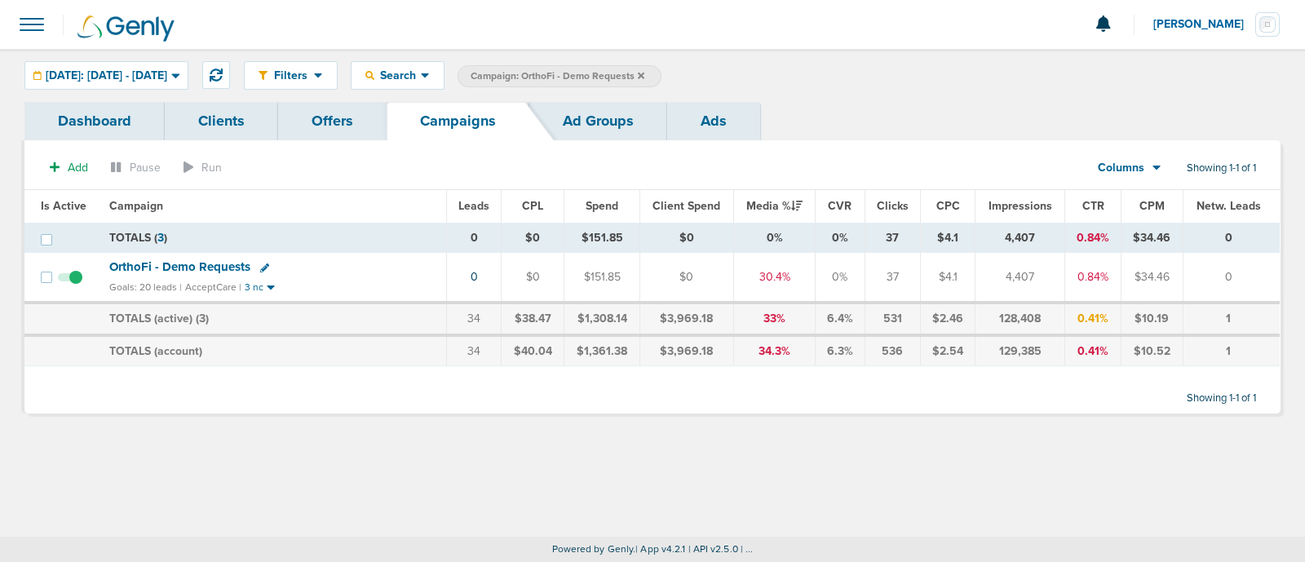
click at [645, 72] on icon at bounding box center [641, 76] width 7 height 10
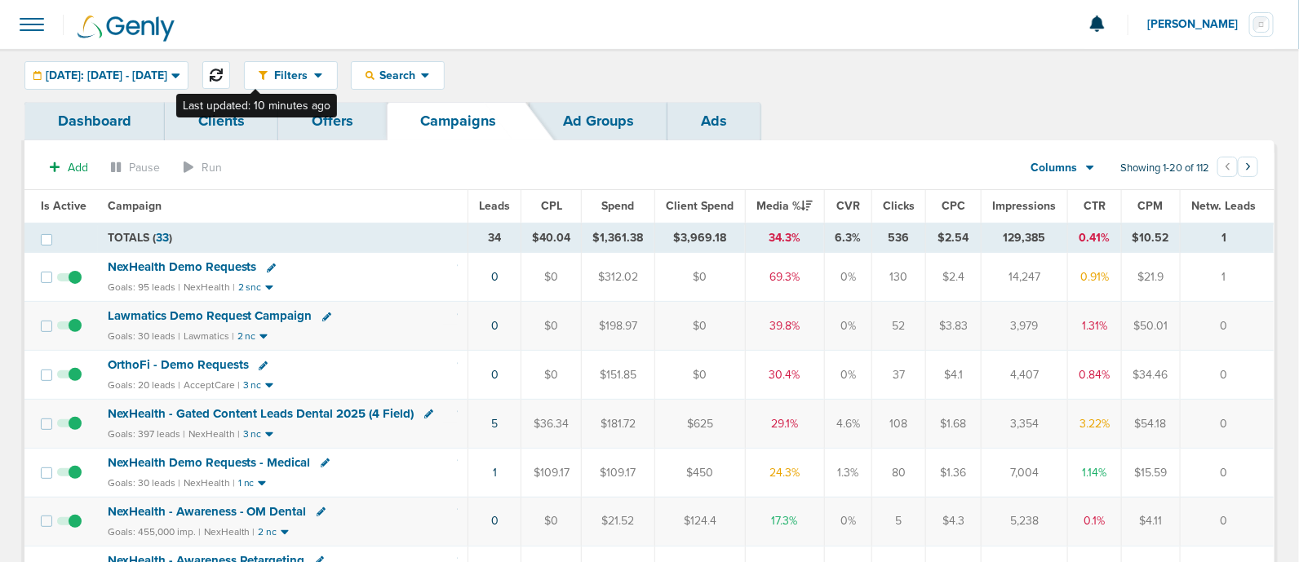
click at [230, 63] on button at bounding box center [216, 75] width 28 height 28
click at [209, 260] on span "NexHealth Demo Requests" at bounding box center [182, 266] width 149 height 15
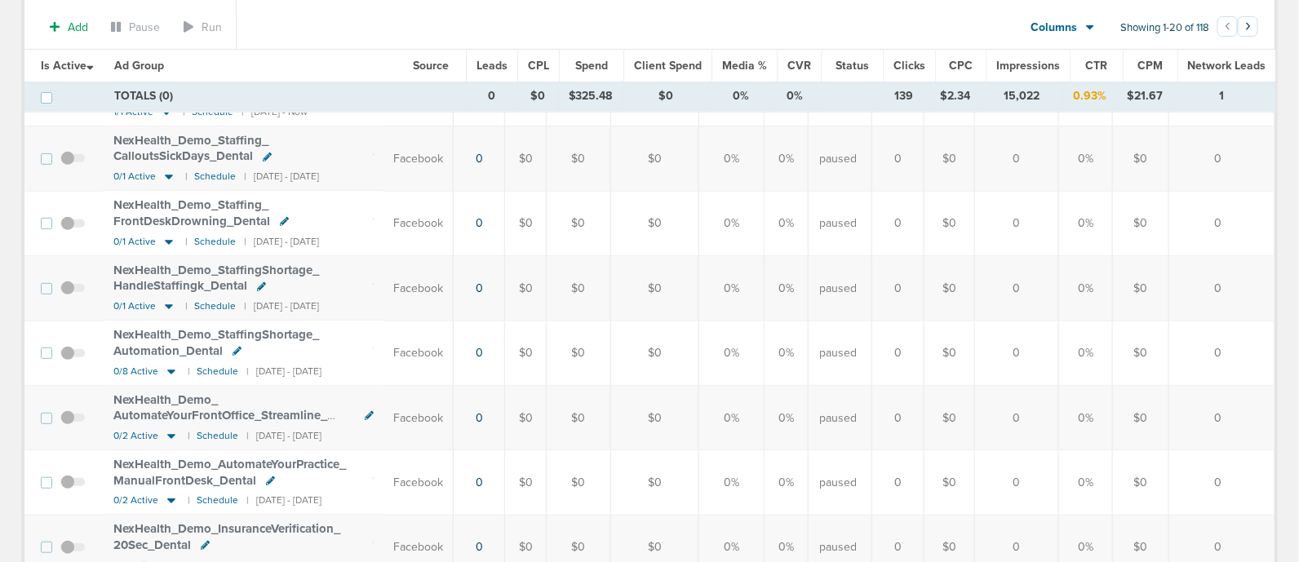
scroll to position [29, 0]
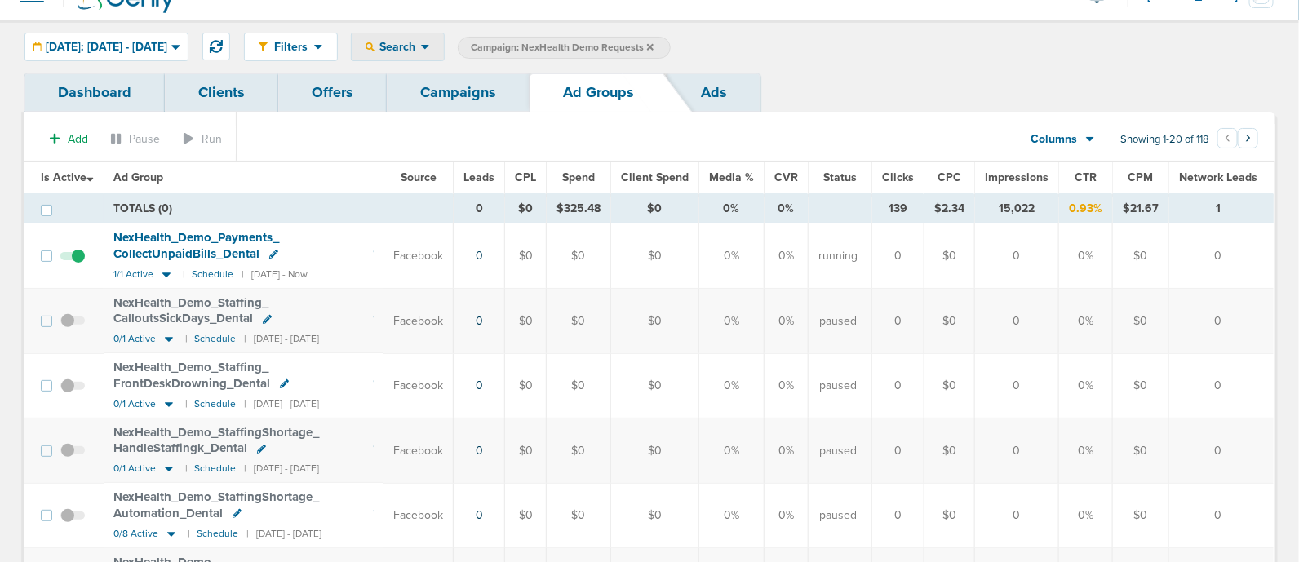
click at [444, 38] on div "Search" at bounding box center [398, 46] width 92 height 27
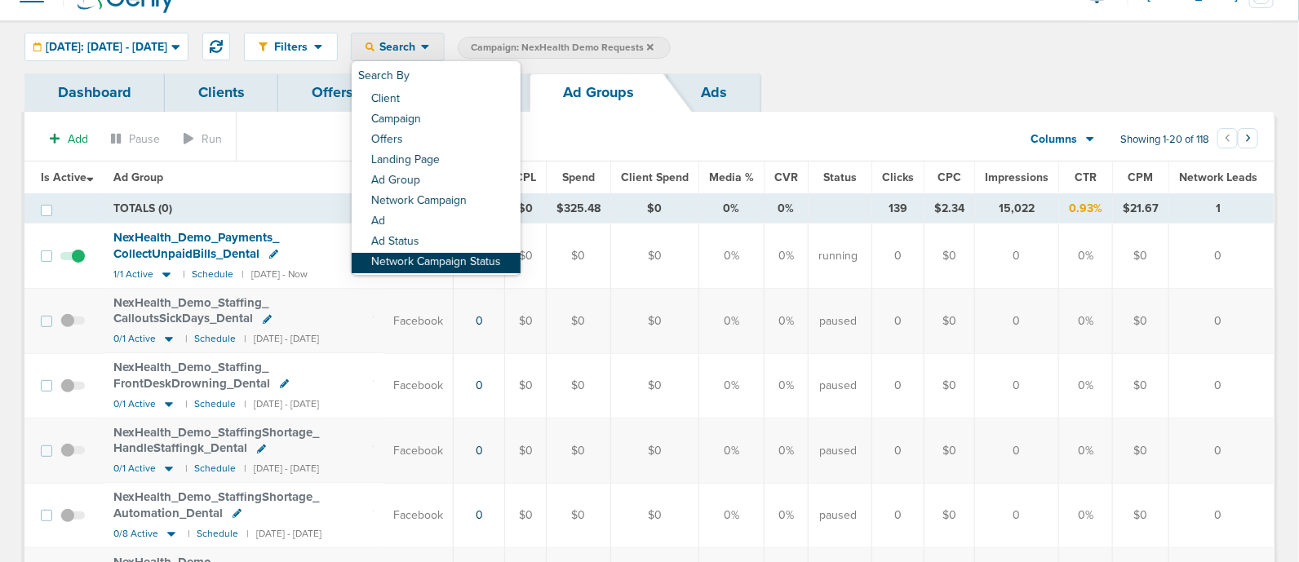
click at [496, 261] on link "Network Campaign Status" at bounding box center [436, 263] width 169 height 20
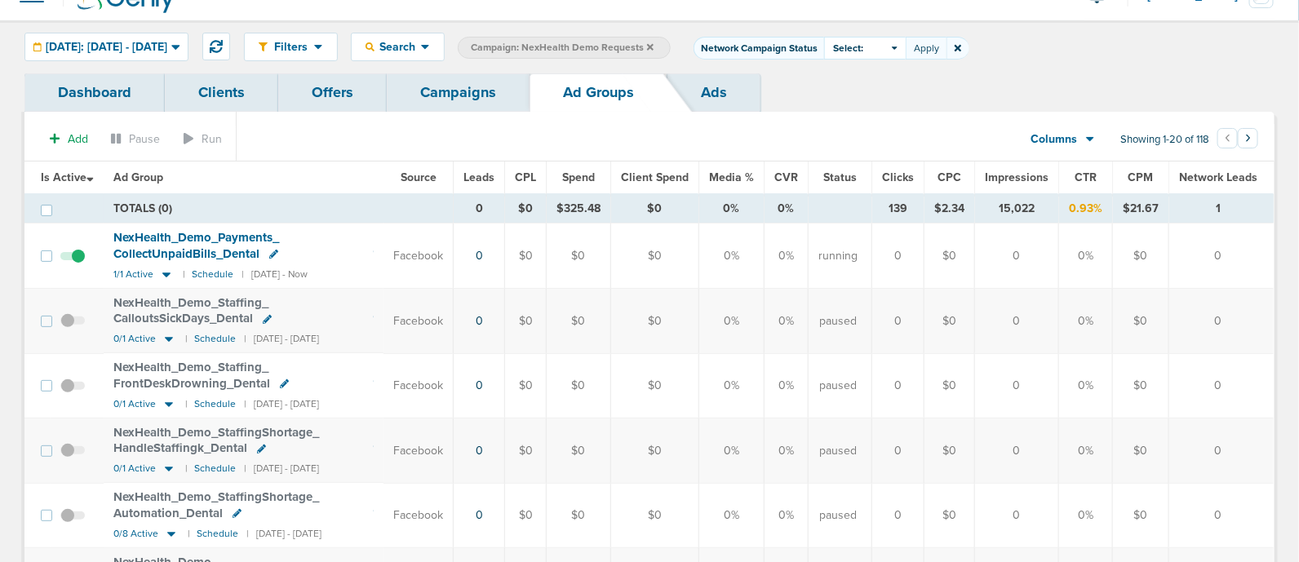
click at [863, 44] on span "Select:" at bounding box center [848, 49] width 30 height 14
click at [899, 117] on label "Scheduled" at bounding box center [865, 118] width 67 height 14
click at [852, 111] on input "Scheduled" at bounding box center [852, 111] width 0 height 0
click at [946, 47] on button "Apply" at bounding box center [926, 48] width 41 height 23
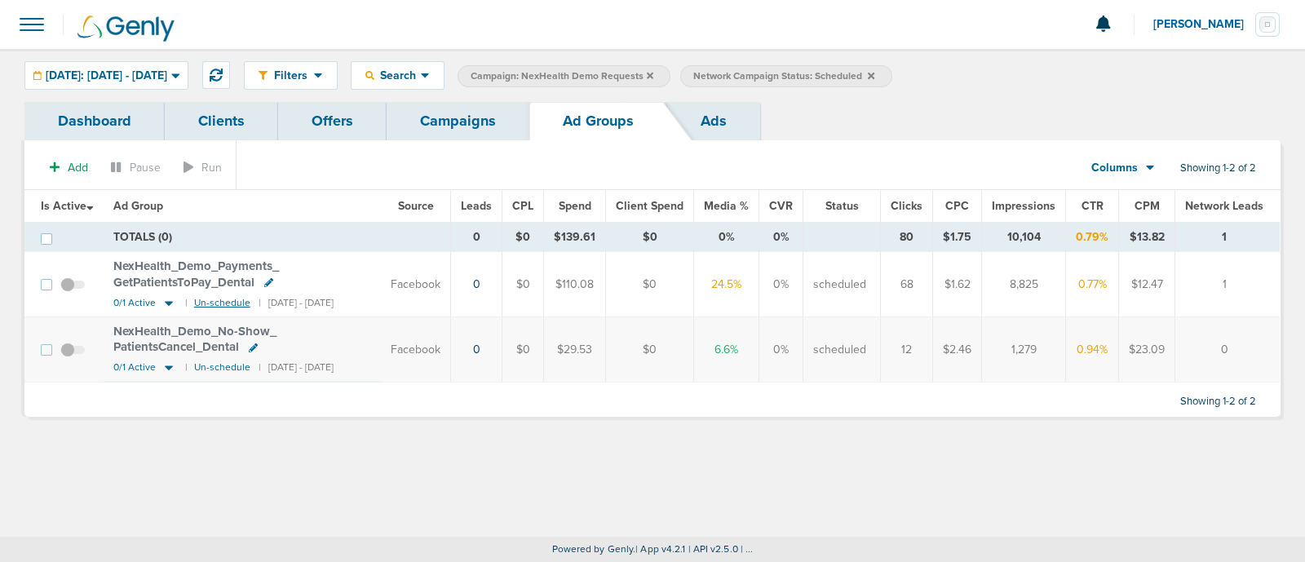
click at [210, 305] on small "Un-schedule" at bounding box center [222, 303] width 56 height 12
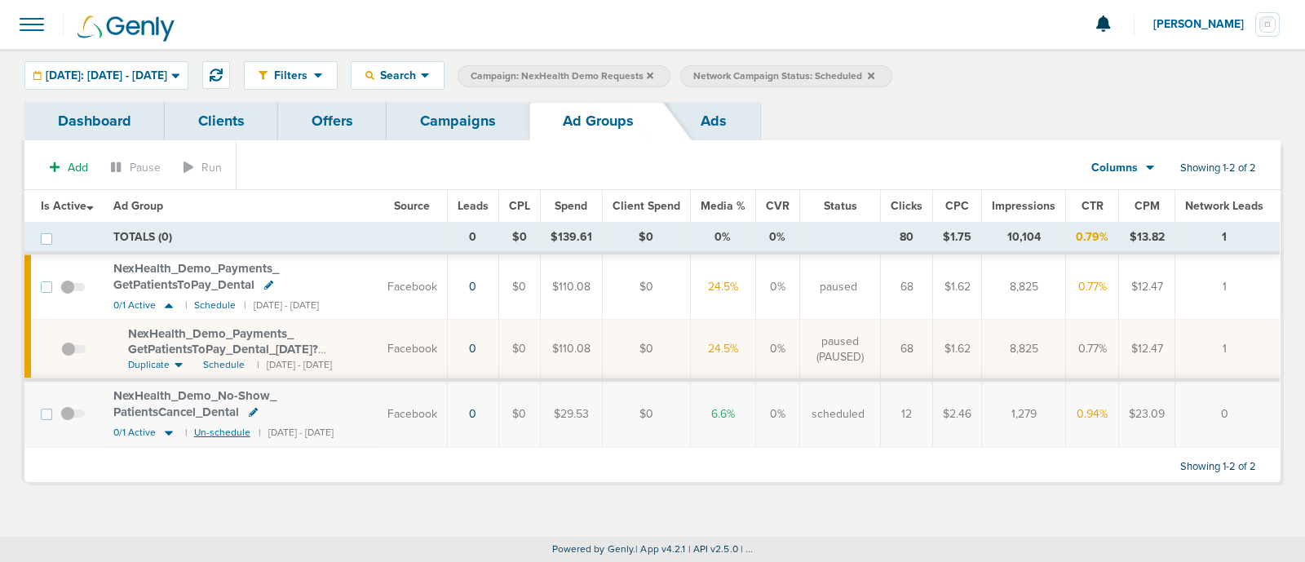
click at [228, 427] on small "Un-schedule" at bounding box center [222, 433] width 56 height 12
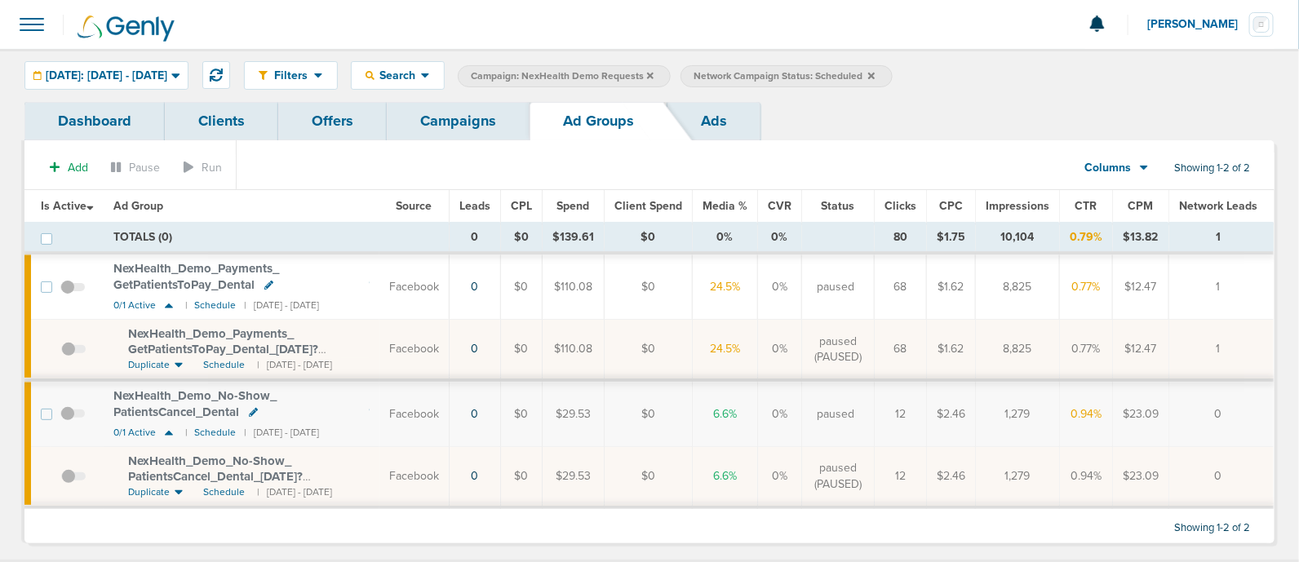
click at [443, 131] on link "Campaigns" at bounding box center [458, 121] width 143 height 38
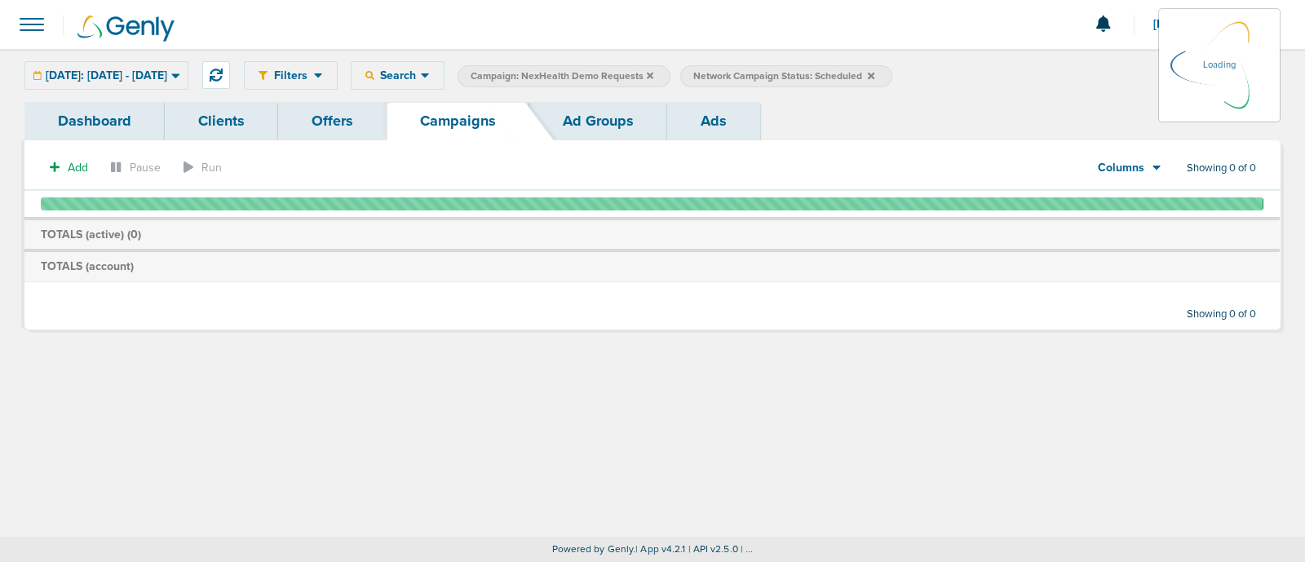
click at [875, 75] on icon at bounding box center [871, 75] width 7 height 7
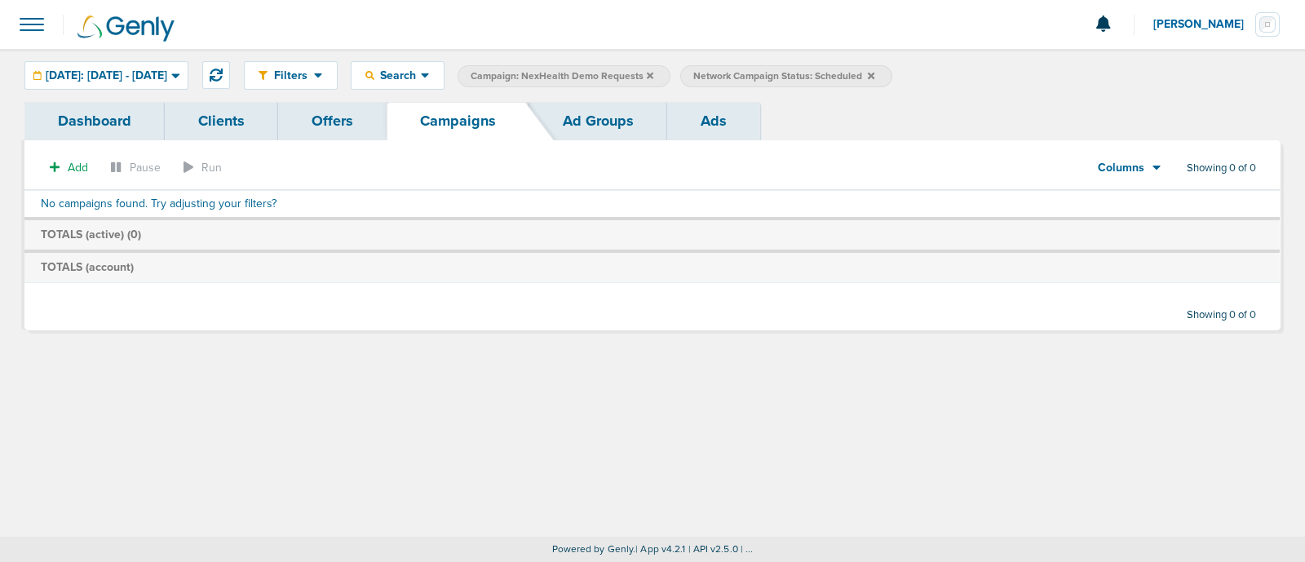
click at [671, 73] on label "Campaign: NexHealth Demo Requests" at bounding box center [564, 76] width 213 height 22
click at [653, 73] on icon at bounding box center [650, 75] width 7 height 7
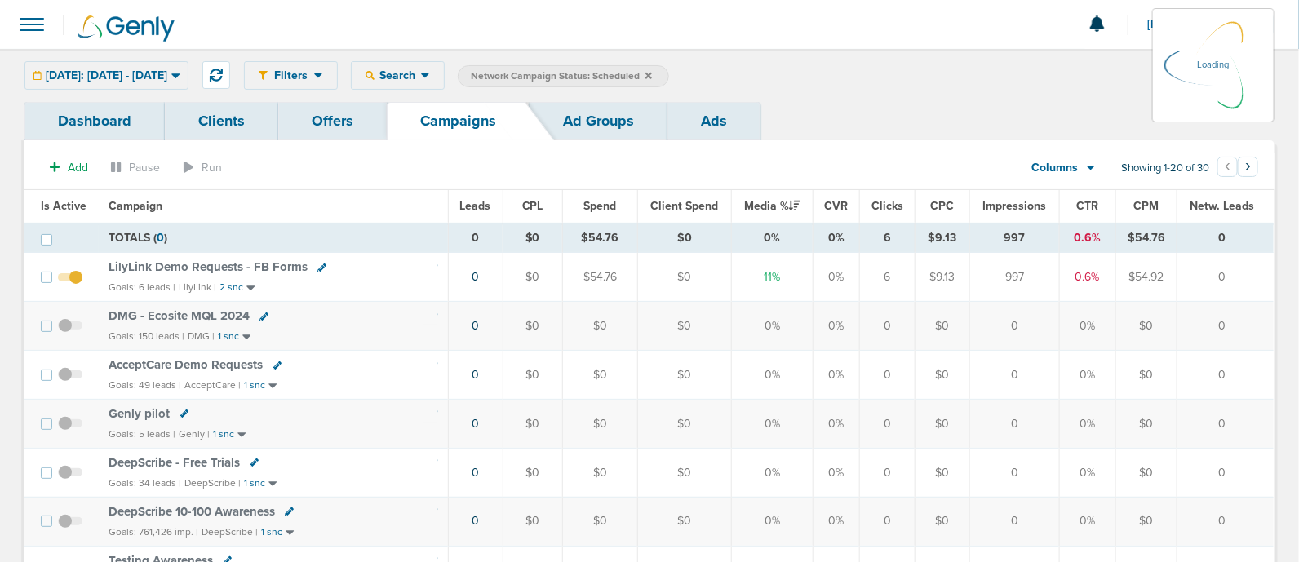
click at [652, 73] on icon at bounding box center [648, 75] width 7 height 7
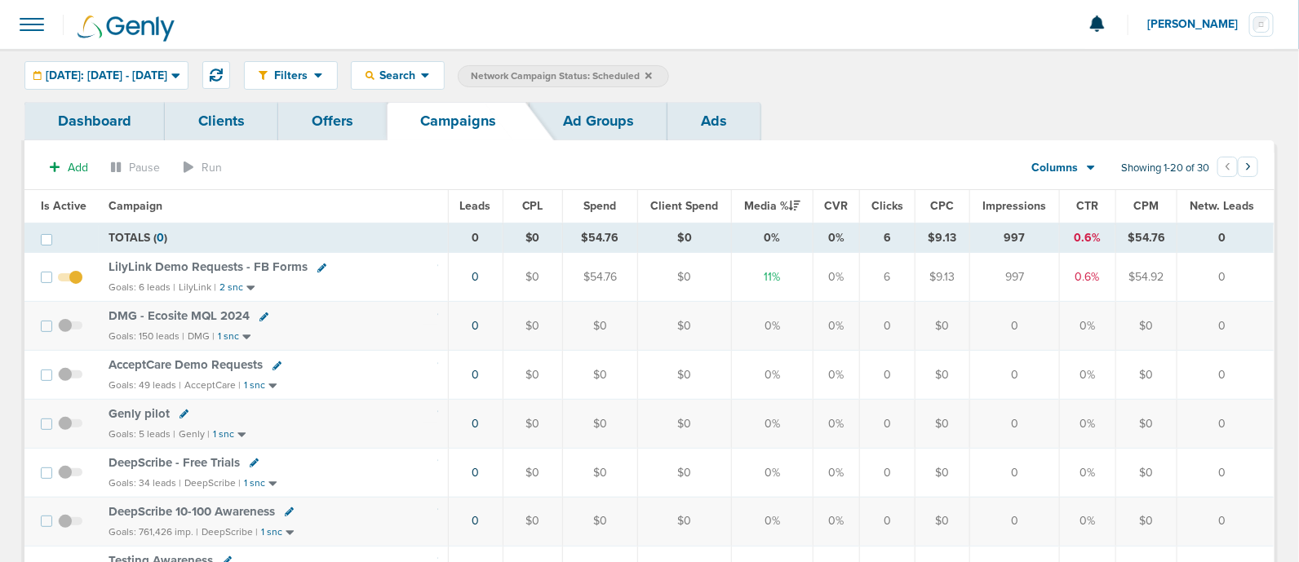
click at [652, 73] on icon at bounding box center [648, 76] width 7 height 10
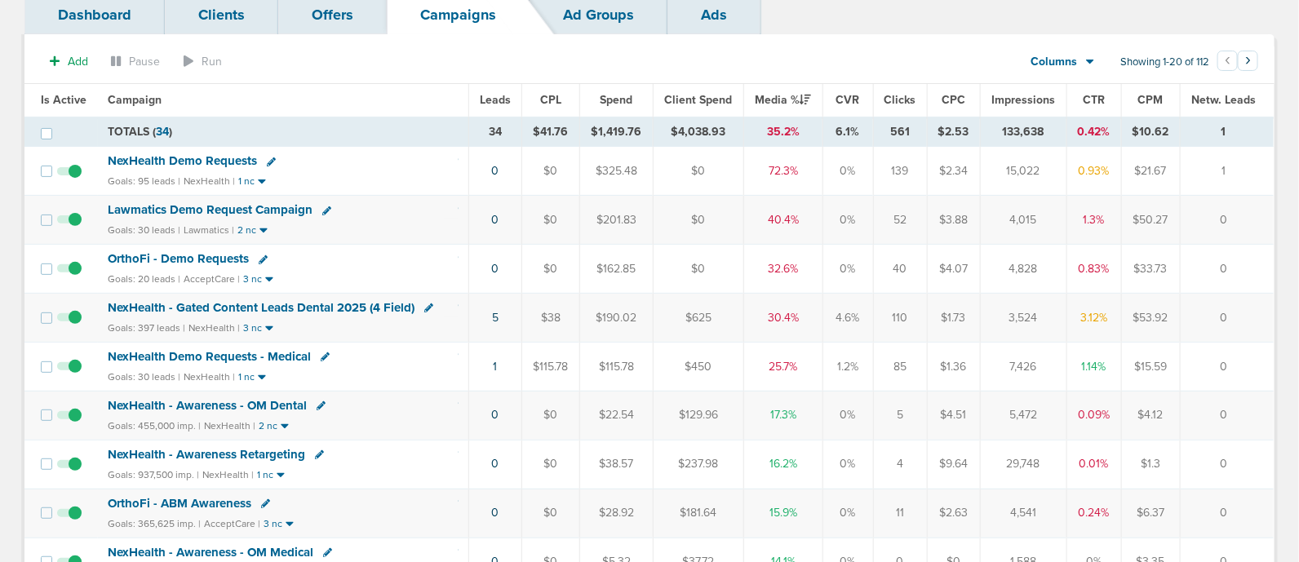
scroll to position [101, 0]
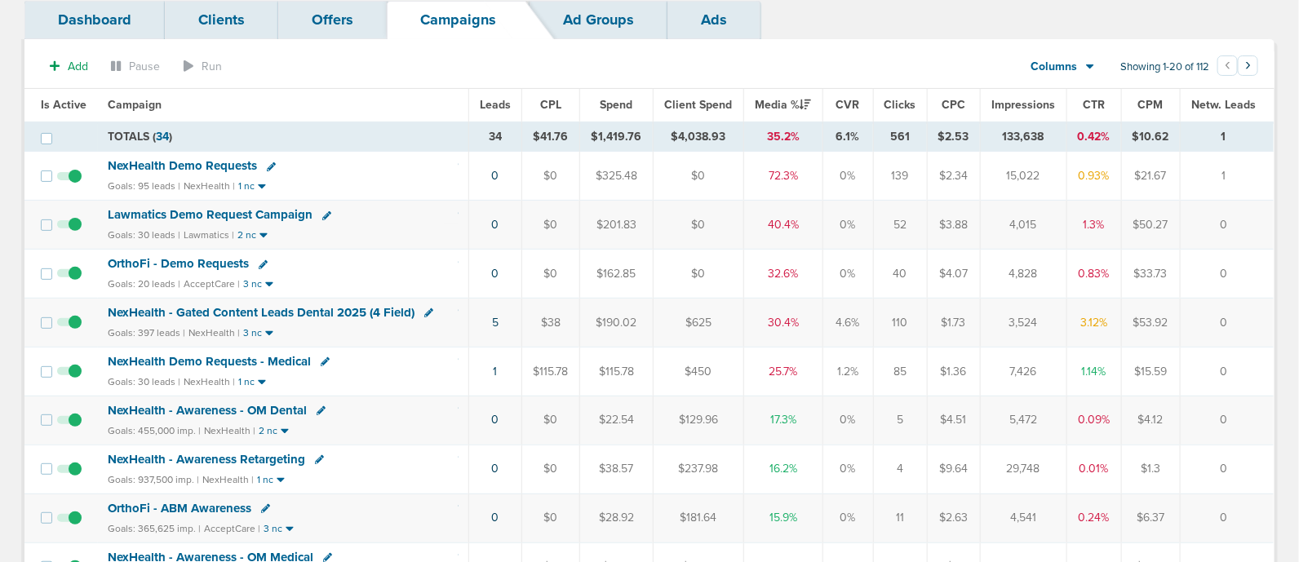
click at [322, 307] on span "NexHealth - Gated Content Leads Dental 2025 (4 Field)" at bounding box center [261, 312] width 307 height 15
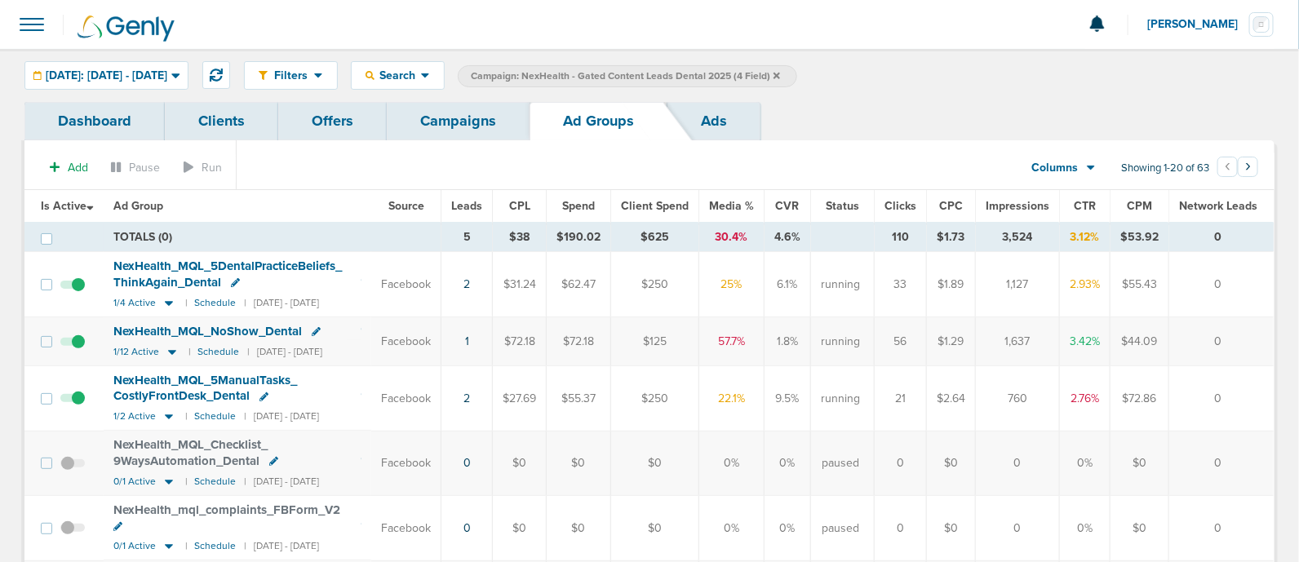
click at [336, 117] on link "Offers" at bounding box center [332, 121] width 109 height 38
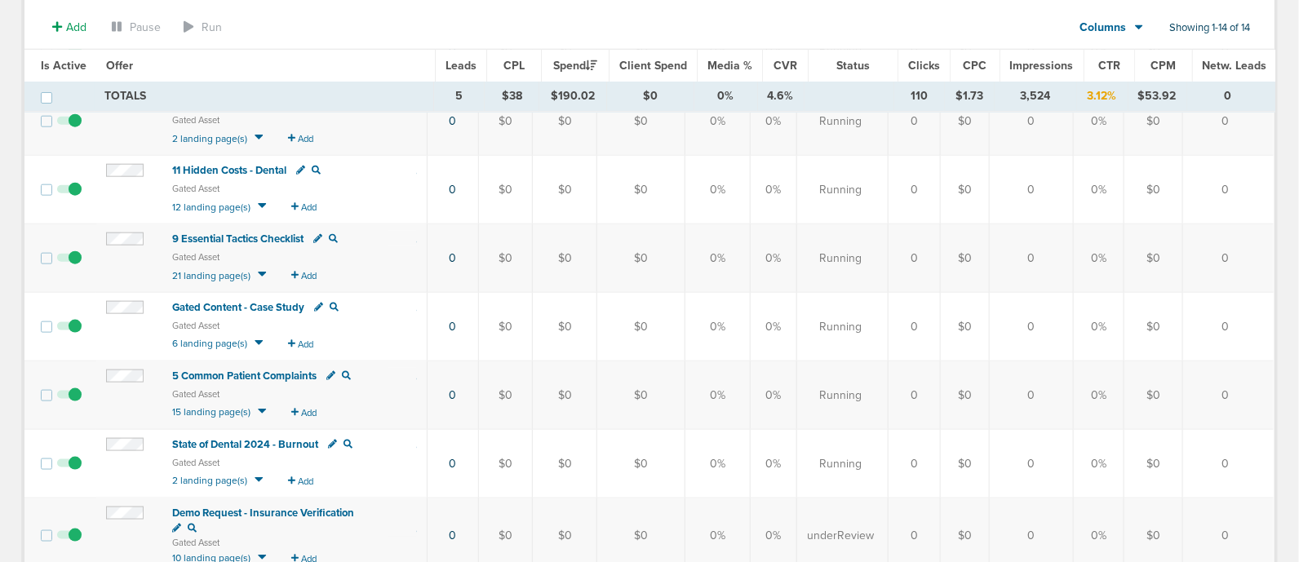
scroll to position [713, 0]
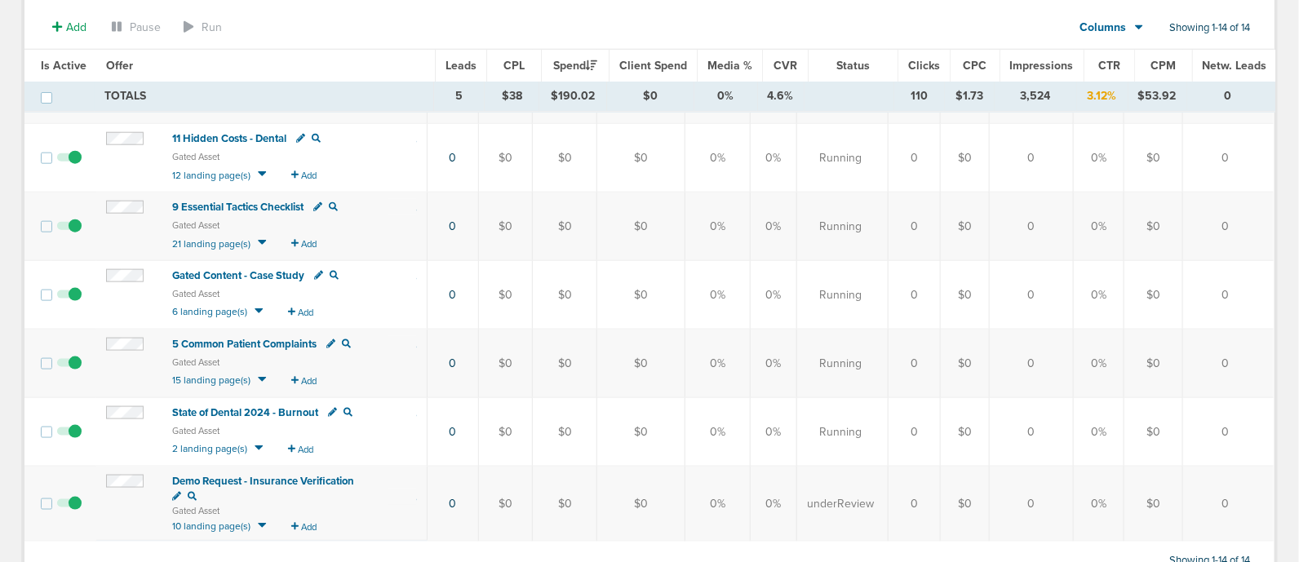
click at [233, 339] on span "5 Common Patient Complaints" at bounding box center [244, 344] width 144 height 13
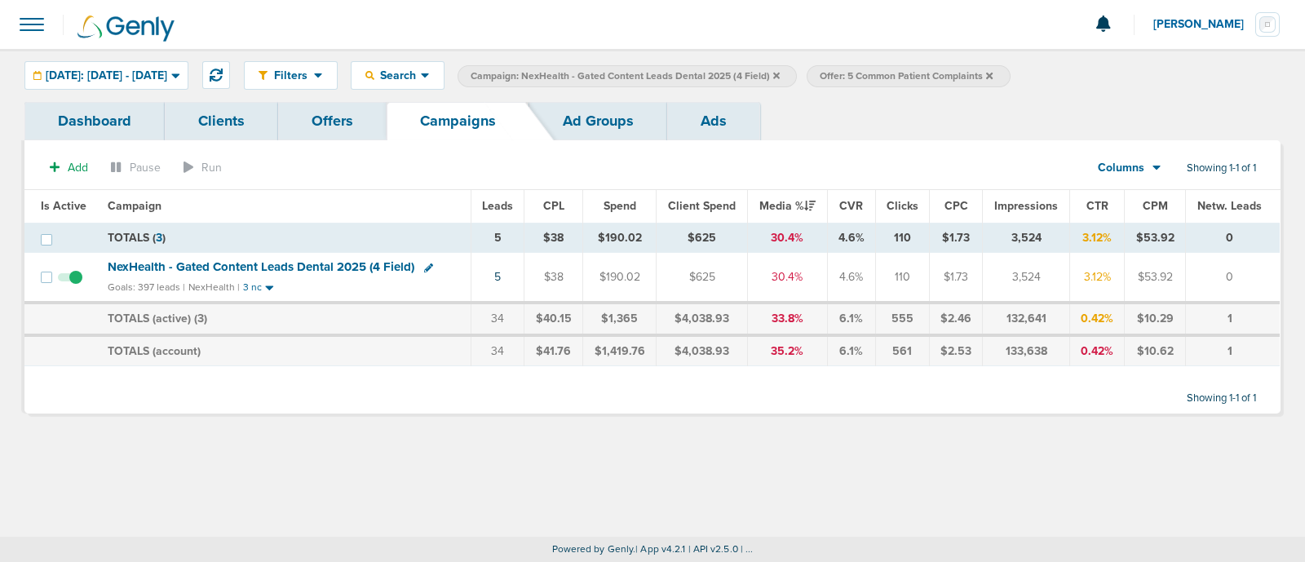
click at [780, 71] on icon at bounding box center [776, 76] width 7 height 10
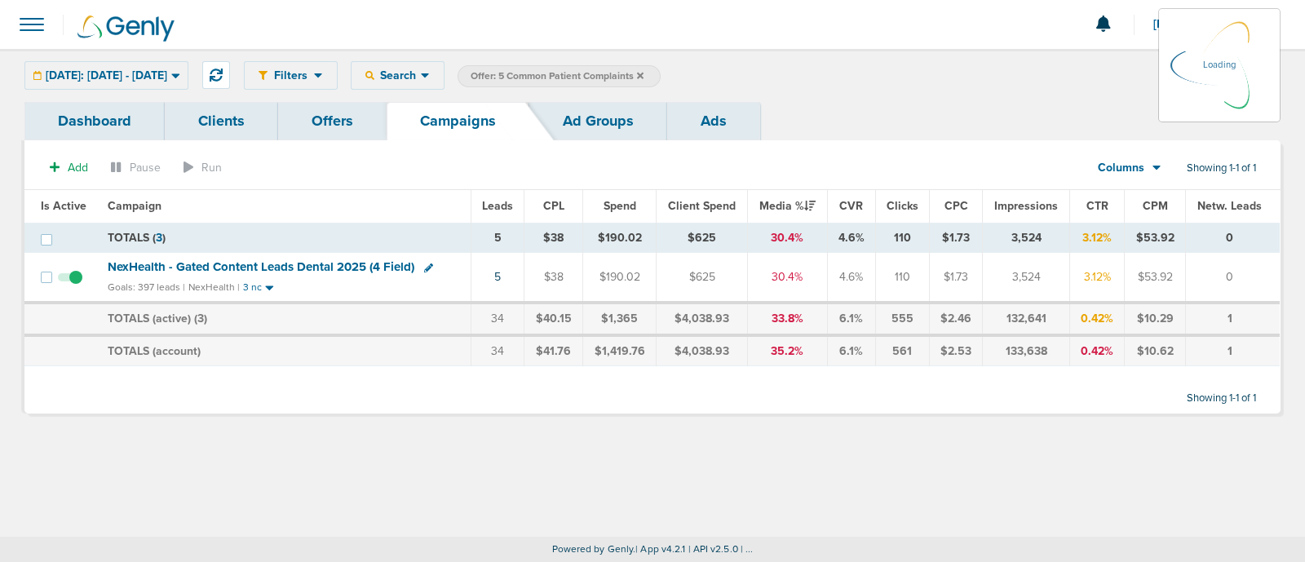
click at [644, 76] on span "Offer: 5 Common Patient Complaints" at bounding box center [557, 76] width 173 height 14
click at [644, 73] on icon at bounding box center [640, 75] width 7 height 7
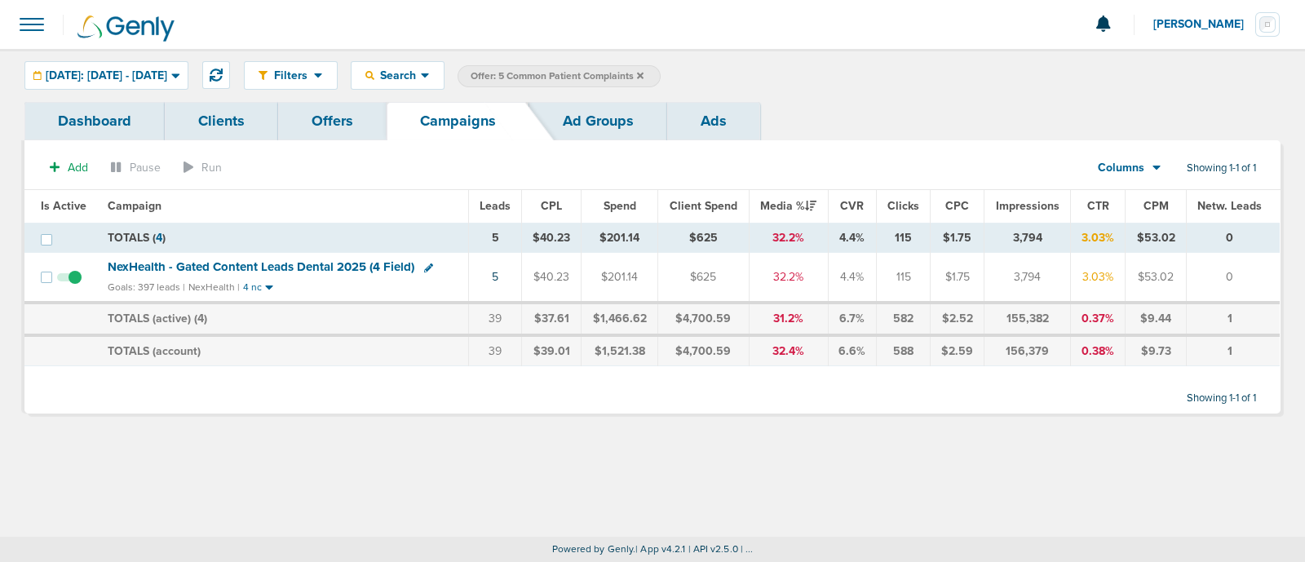
click at [644, 69] on span "Offer: 5 Common Patient Complaints" at bounding box center [557, 76] width 173 height 14
click at [644, 75] on icon at bounding box center [640, 76] width 7 height 10
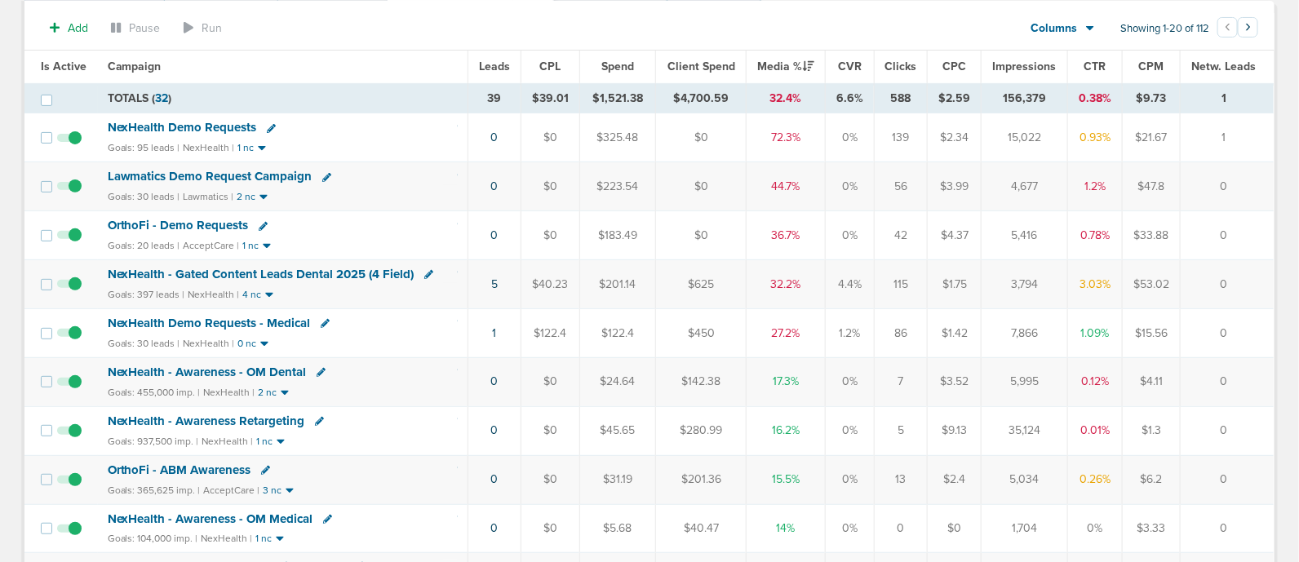
scroll to position [306, 0]
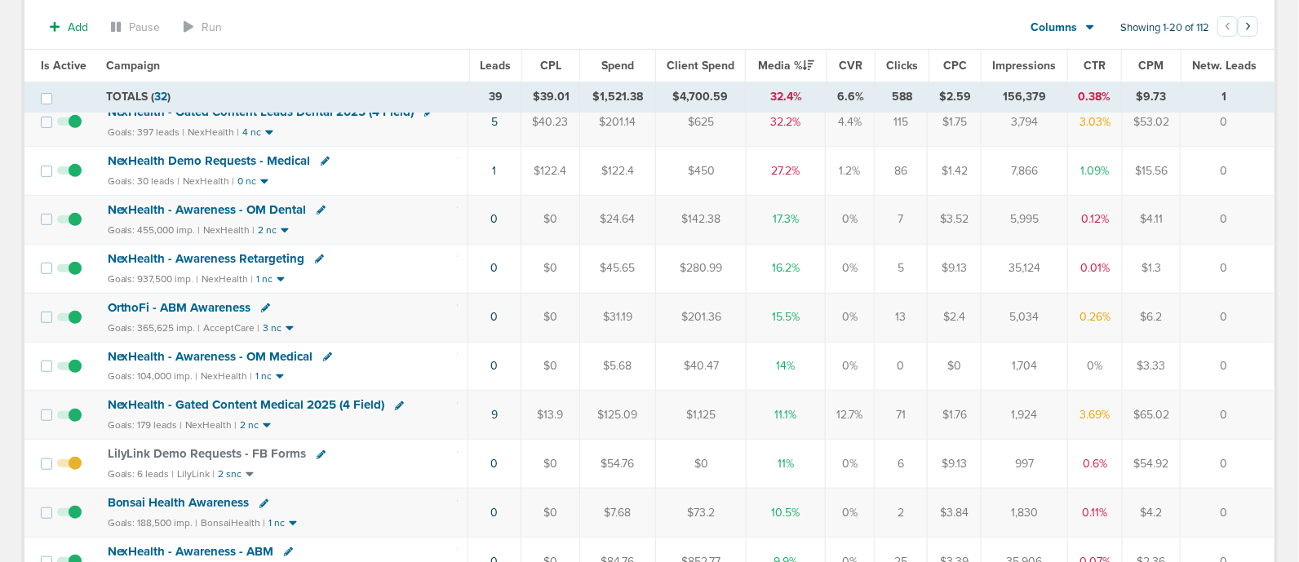
click at [317, 399] on span "NexHealth - Gated Content Medical 2025 (4 Field)" at bounding box center [246, 404] width 277 height 15
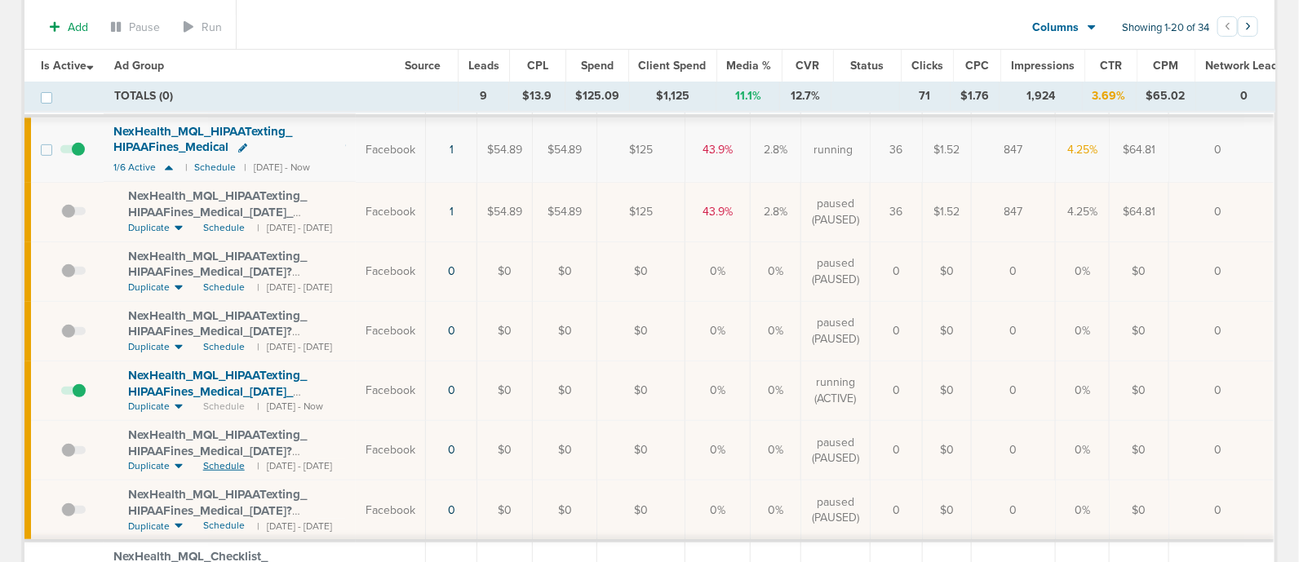
scroll to position [203, 0]
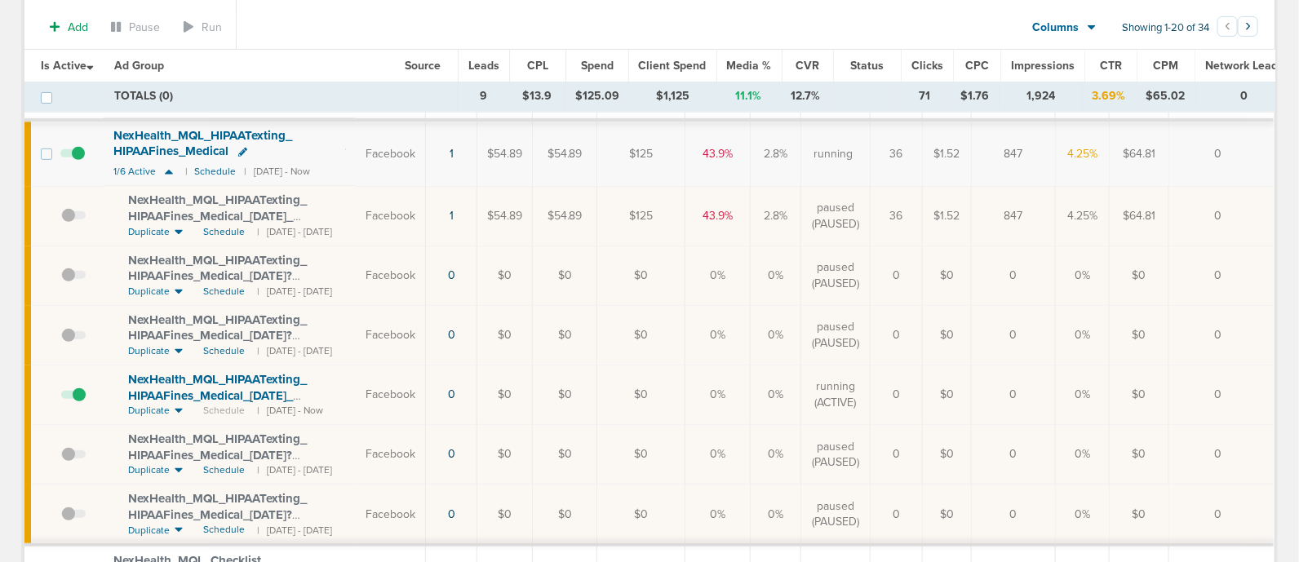
click at [82, 403] on span at bounding box center [73, 403] width 24 height 0
click at [61, 398] on input "checkbox" at bounding box center [61, 398] width 0 height 0
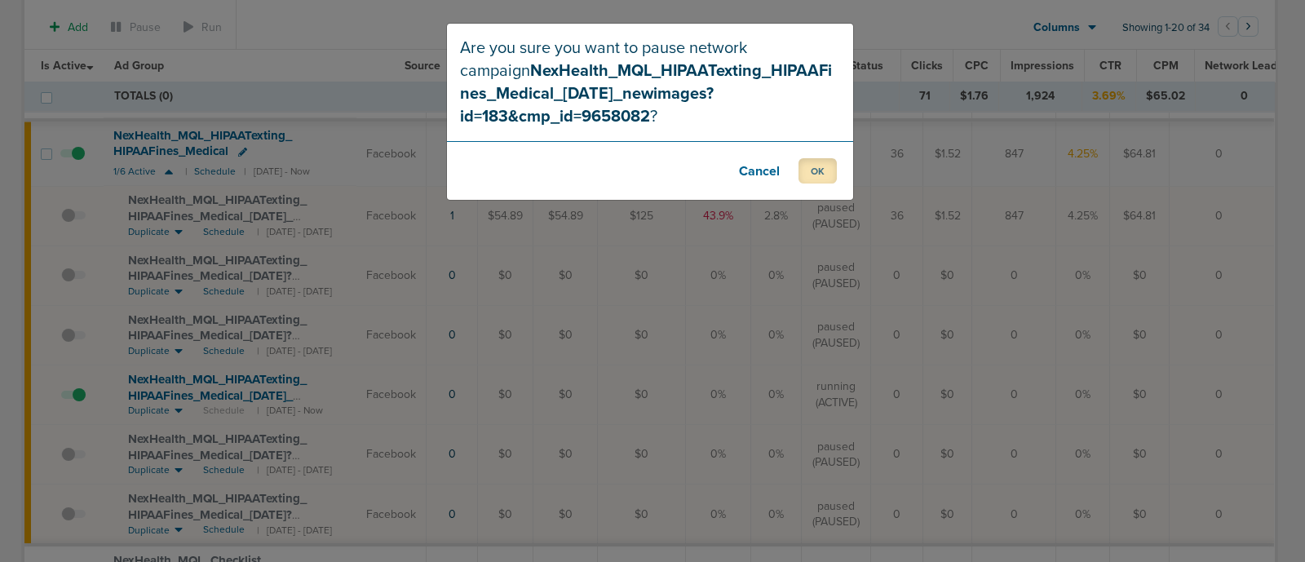
click at [816, 161] on button "OK" at bounding box center [818, 170] width 38 height 25
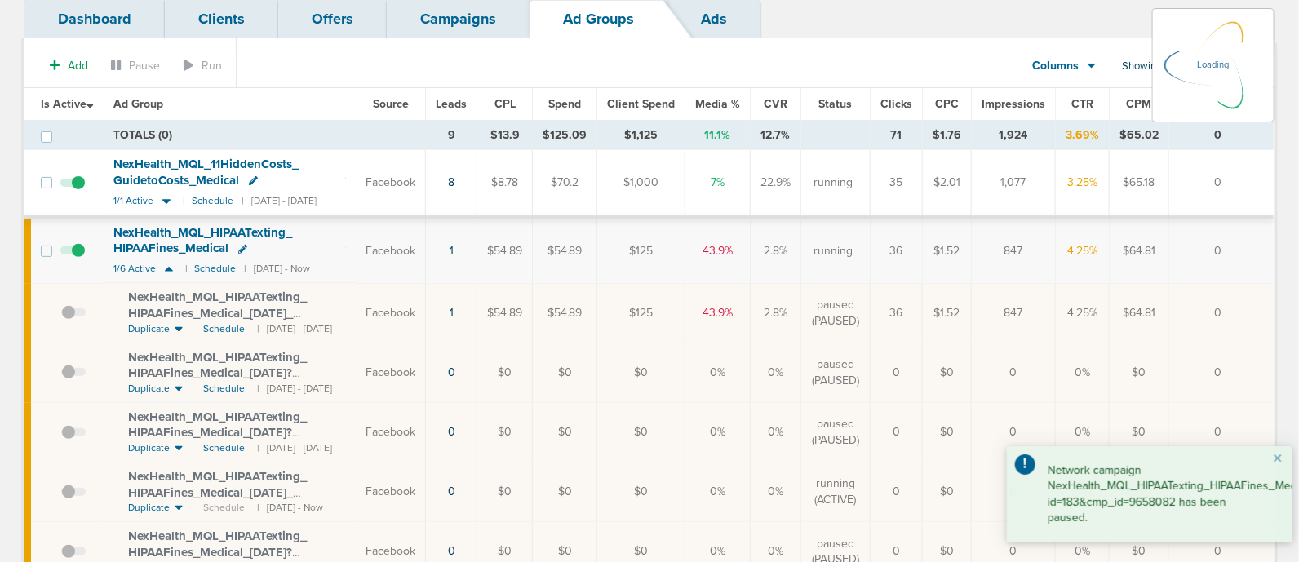
scroll to position [0, 0]
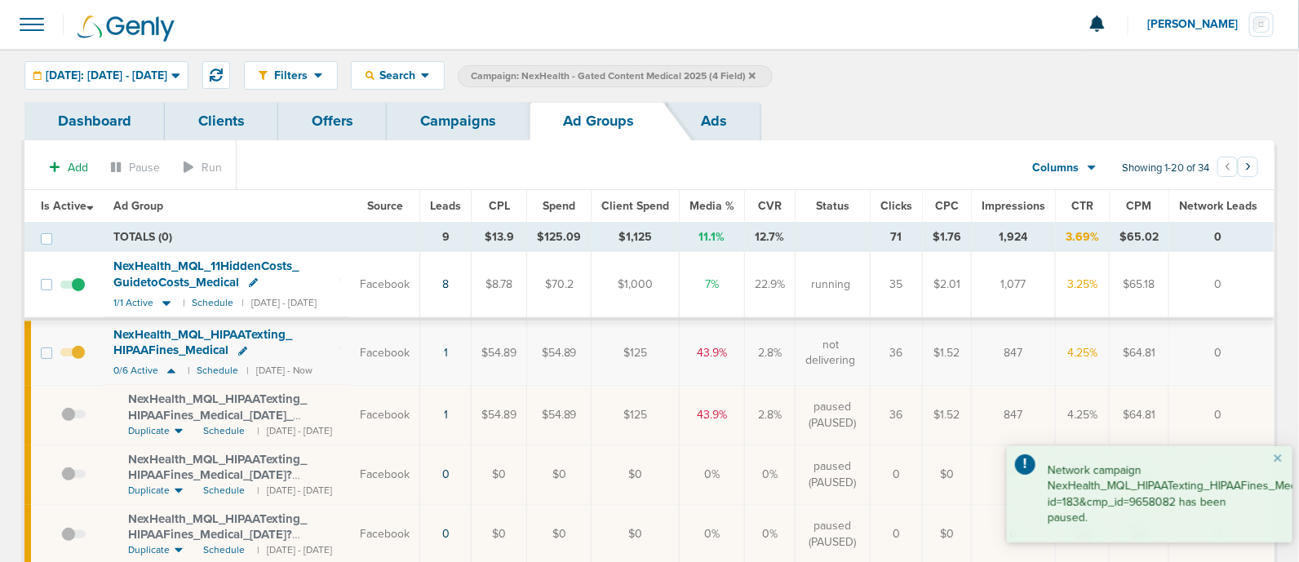
click at [462, 128] on link "Campaigns" at bounding box center [458, 121] width 143 height 38
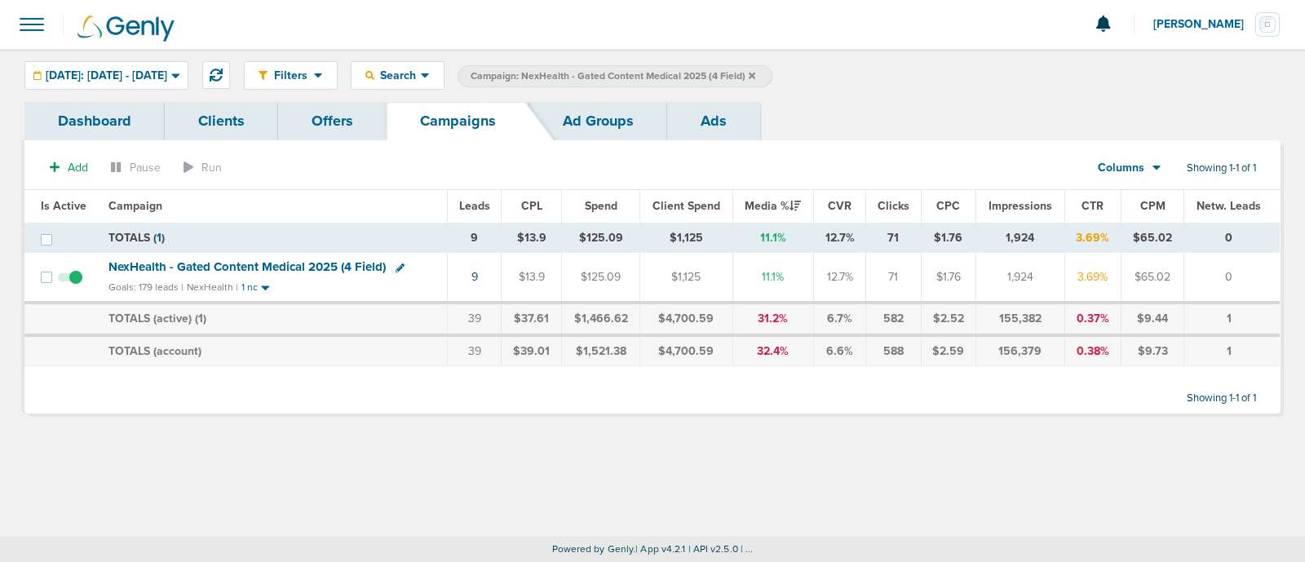
click at [755, 74] on icon at bounding box center [752, 75] width 7 height 7
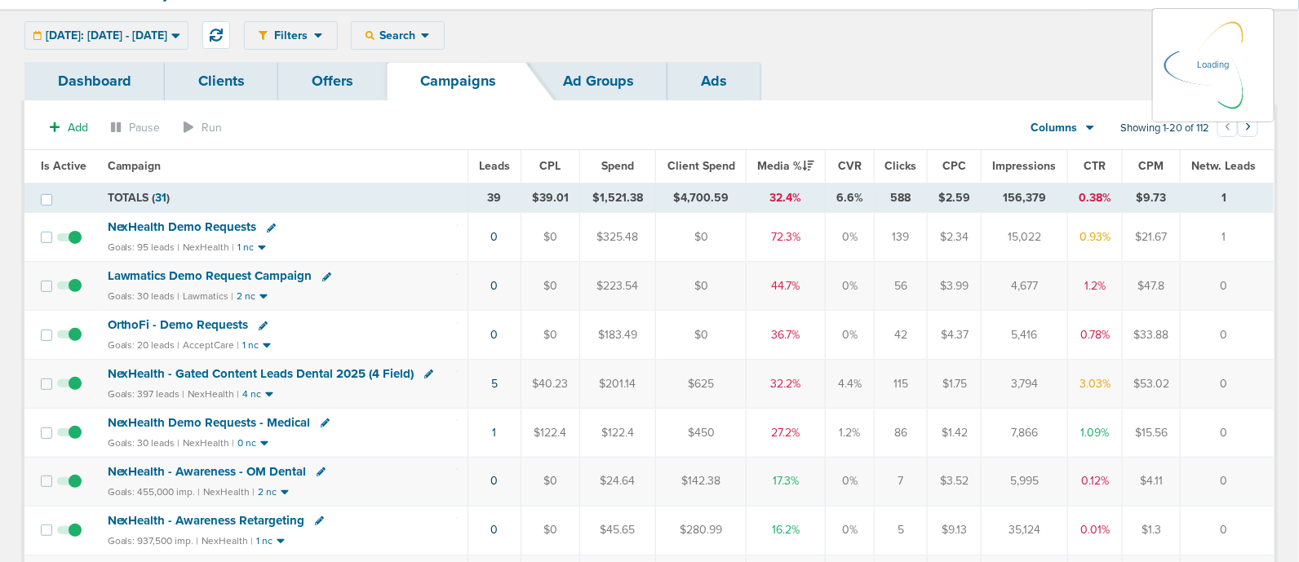
scroll to position [101, 0]
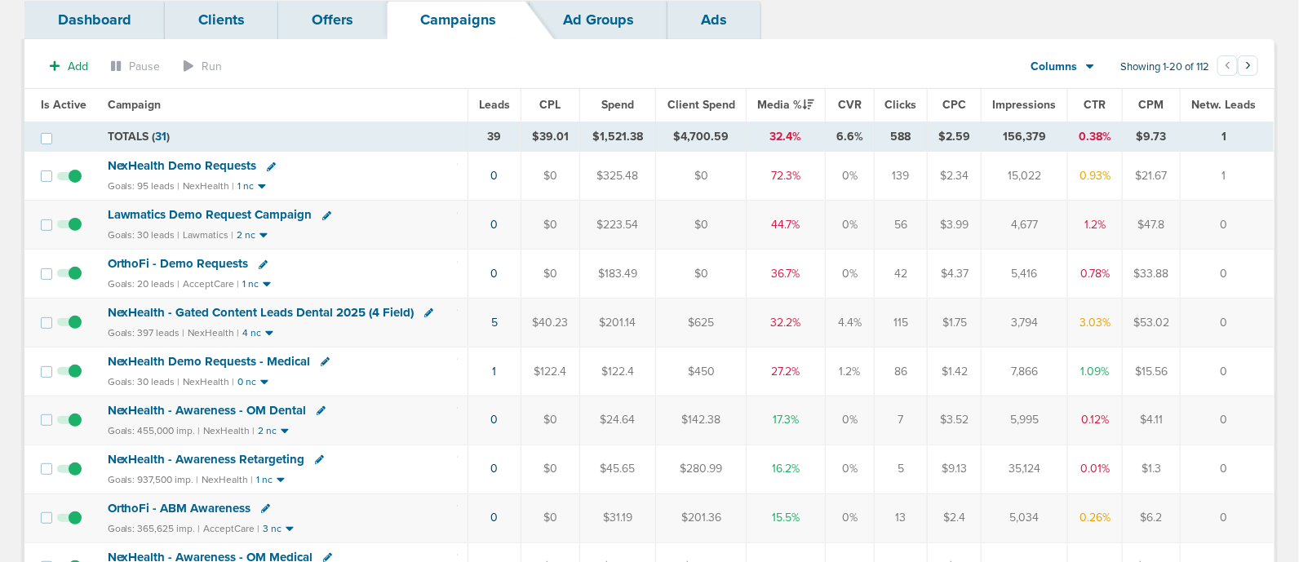
click at [322, 307] on span "NexHealth - Gated Content Leads Dental 2025 (4 Field)" at bounding box center [261, 312] width 307 height 15
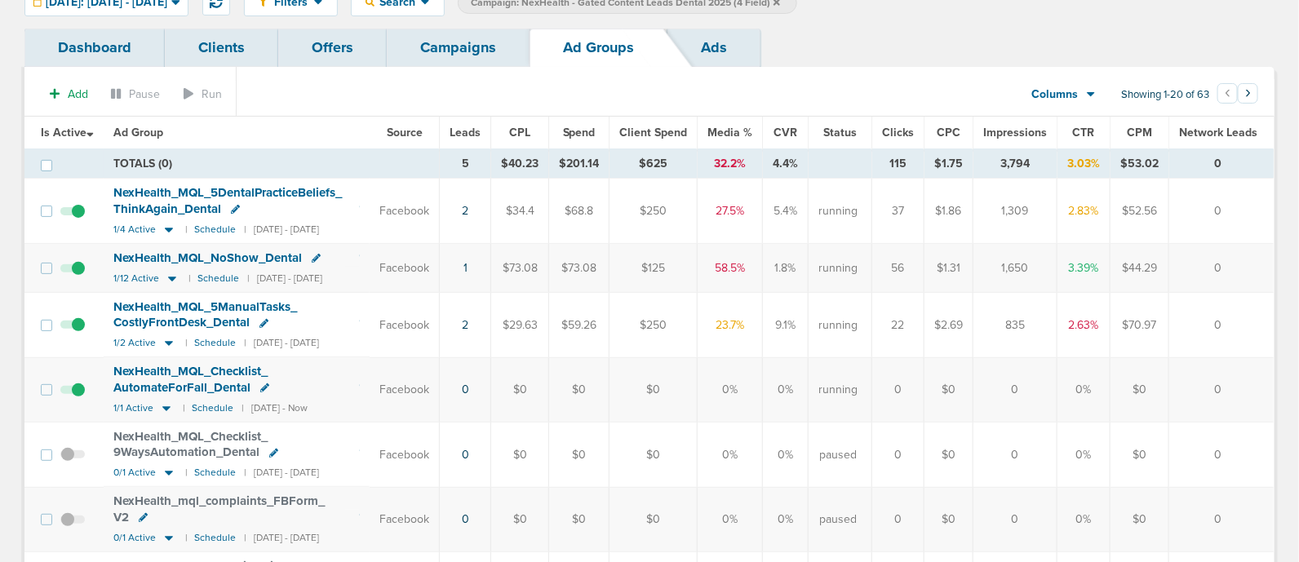
scroll to position [101, 0]
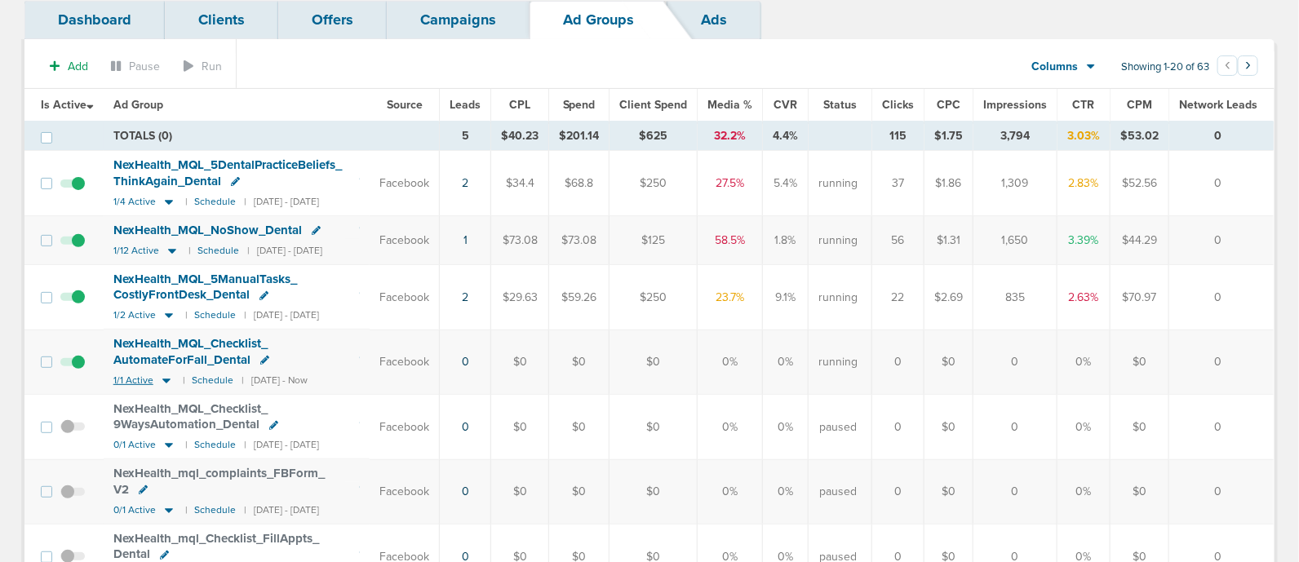
click at [167, 379] on icon at bounding box center [166, 381] width 8 height 5
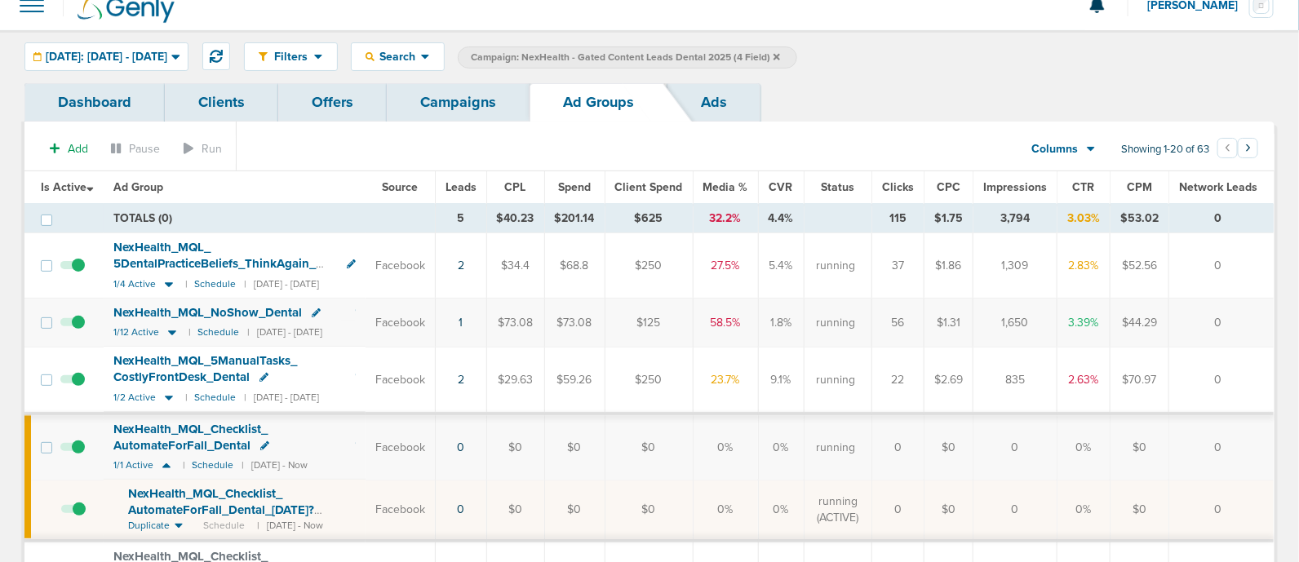
scroll to position [0, 0]
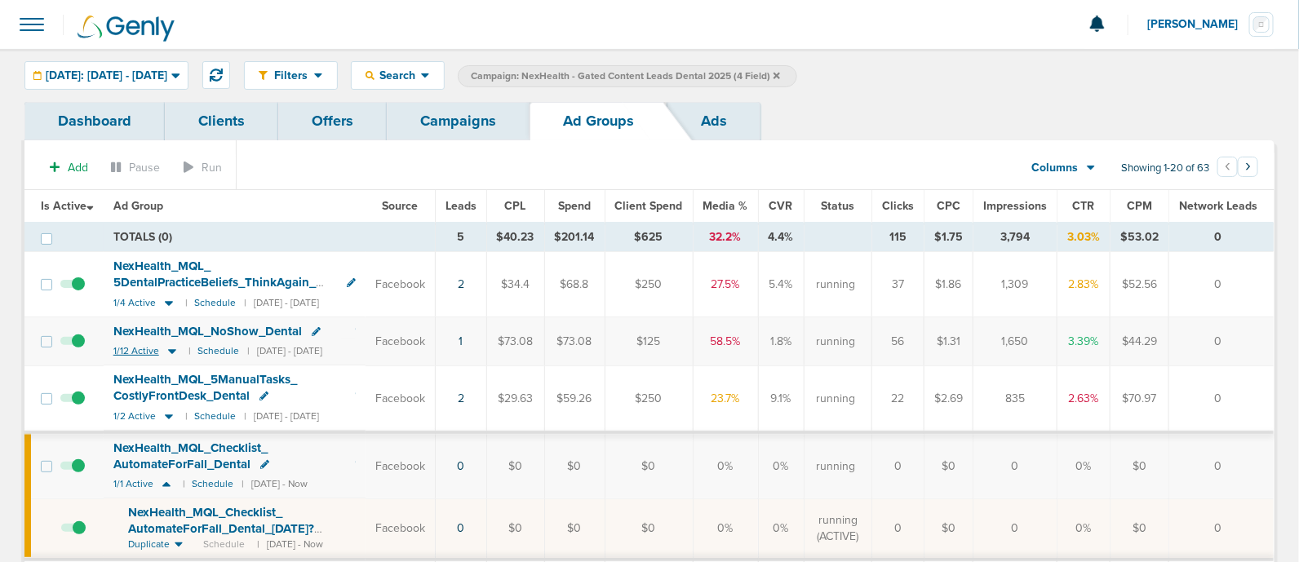
click at [168, 348] on icon at bounding box center [172, 351] width 16 height 14
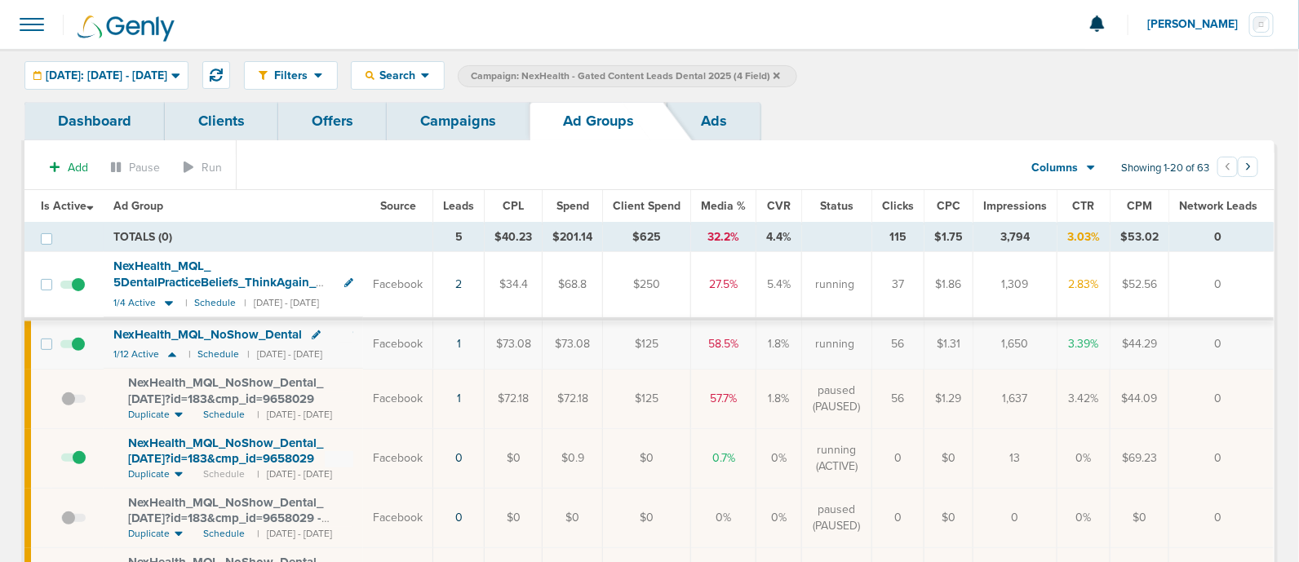
click at [460, 133] on link "Campaigns" at bounding box center [458, 121] width 143 height 38
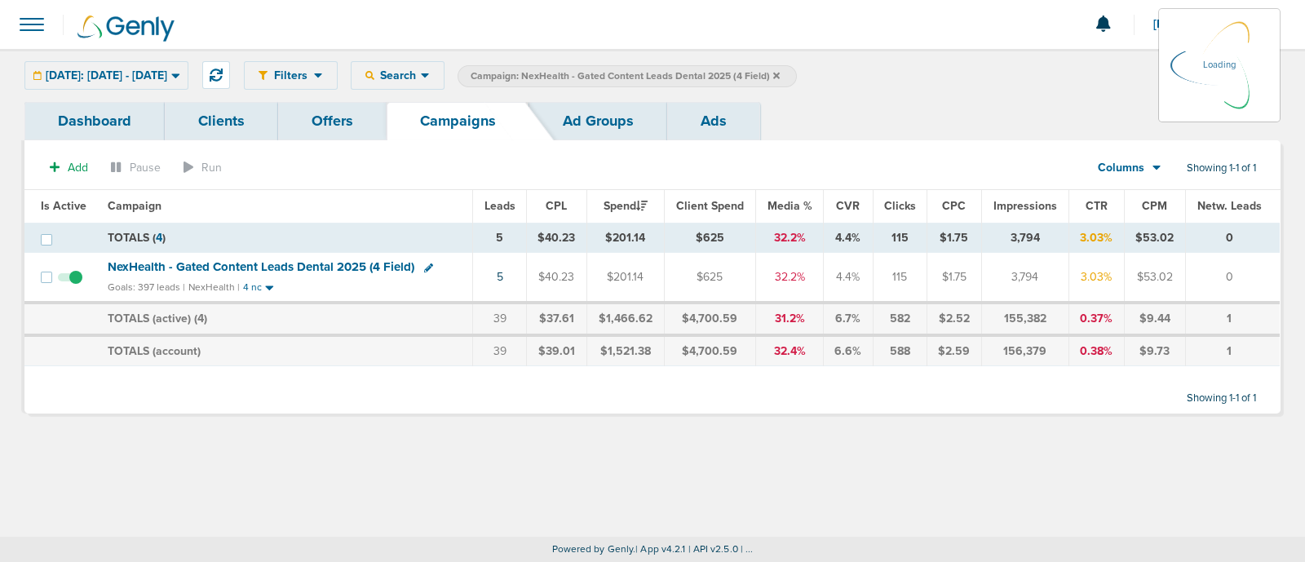
click at [780, 72] on icon at bounding box center [776, 75] width 7 height 7
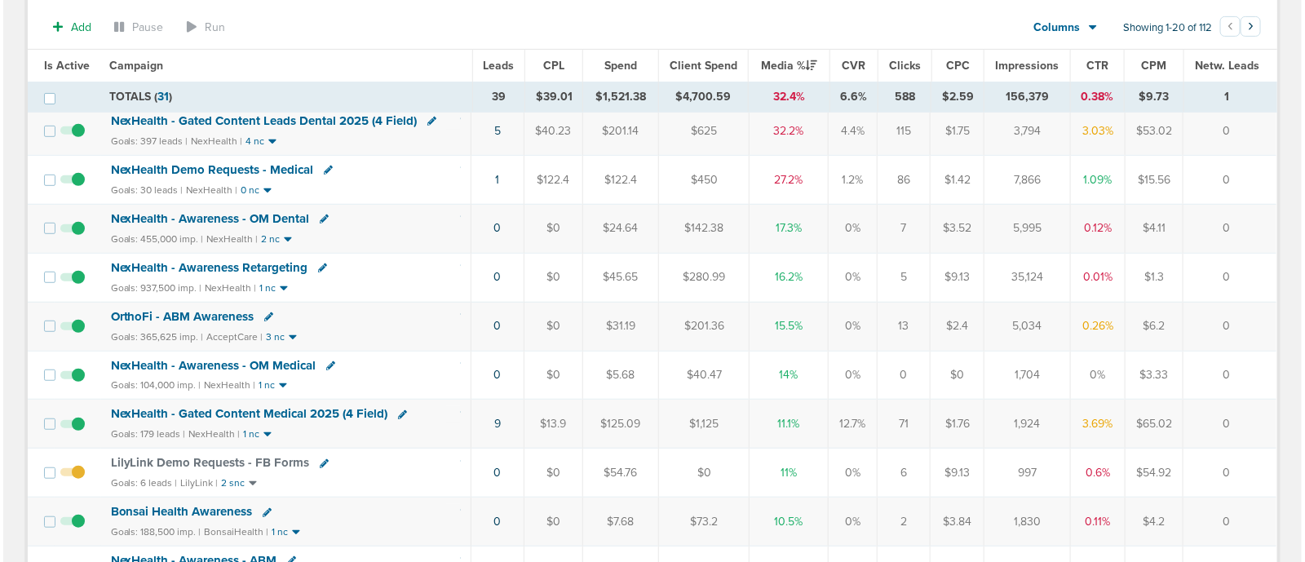
scroll to position [407, 0]
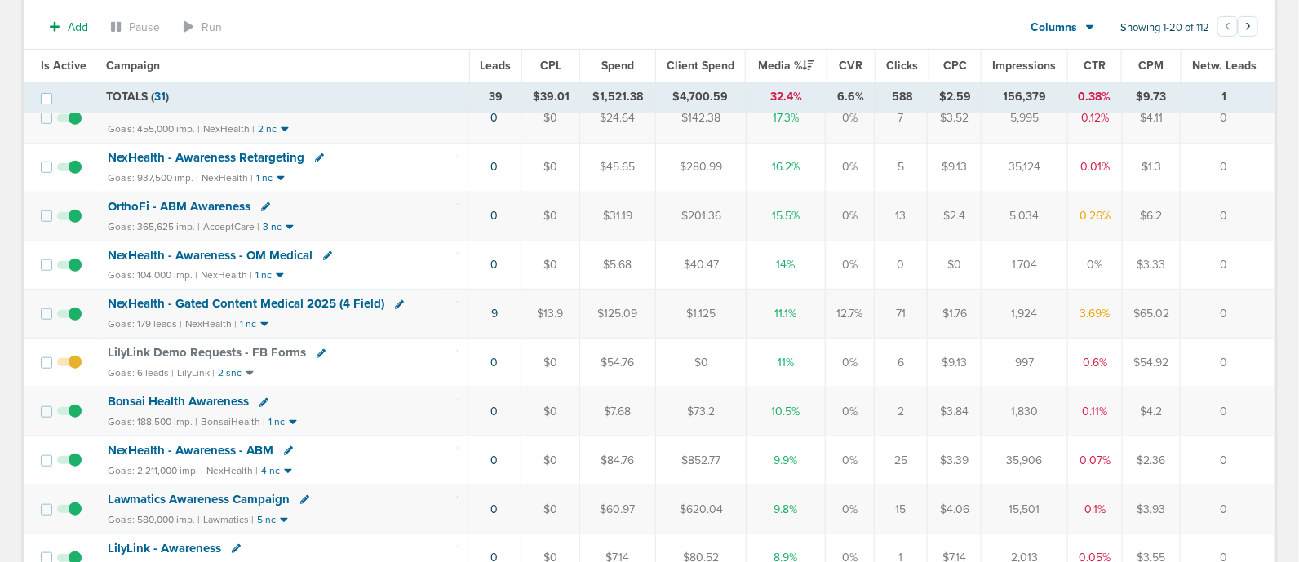
drag, startPoint x: 435, startPoint y: 311, endPoint x: 1264, endPoint y: 312, distance: 828.9
click at [1264, 312] on tr "NexHealth - Gated Content Medical 2025 (4 Field) Goals: 179 leads | NexHealth |…" at bounding box center [648, 314] width 1249 height 49
click at [496, 310] on link "9" at bounding box center [494, 314] width 7 height 14
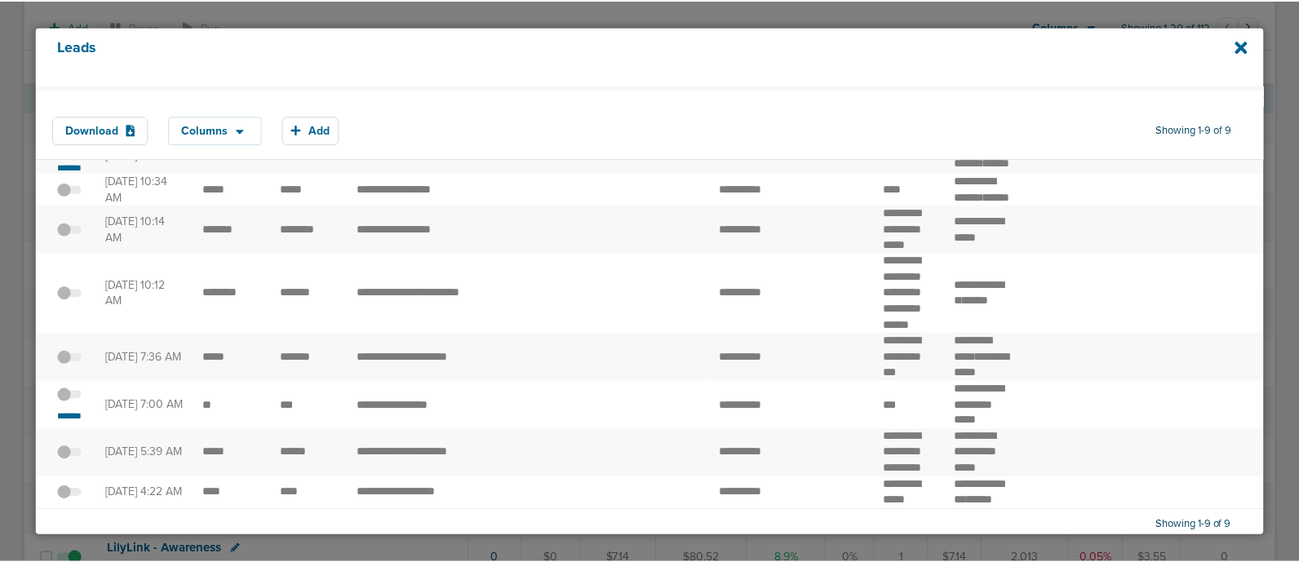
scroll to position [0, 0]
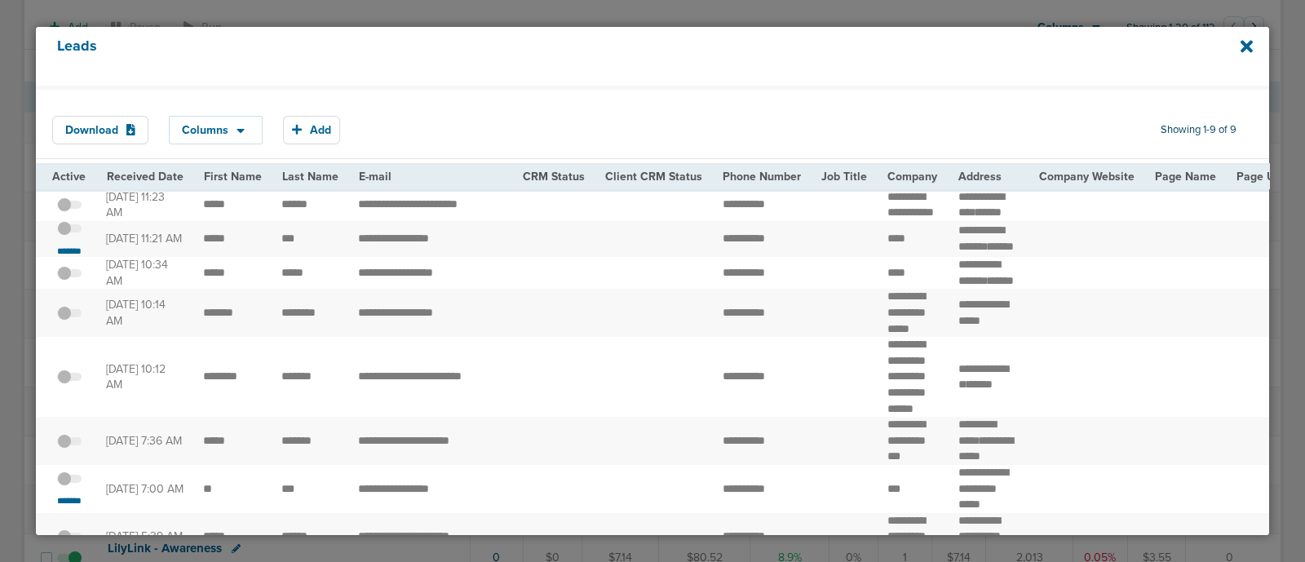
click at [1238, 60] on div "Leads" at bounding box center [653, 56] width 1234 height 59
drag, startPoint x: 877, startPoint y: 255, endPoint x: 917, endPoint y: 257, distance: 40.0
click at [917, 257] on td "****" at bounding box center [913, 239] width 71 height 37
click at [1244, 50] on icon at bounding box center [1247, 46] width 12 height 12
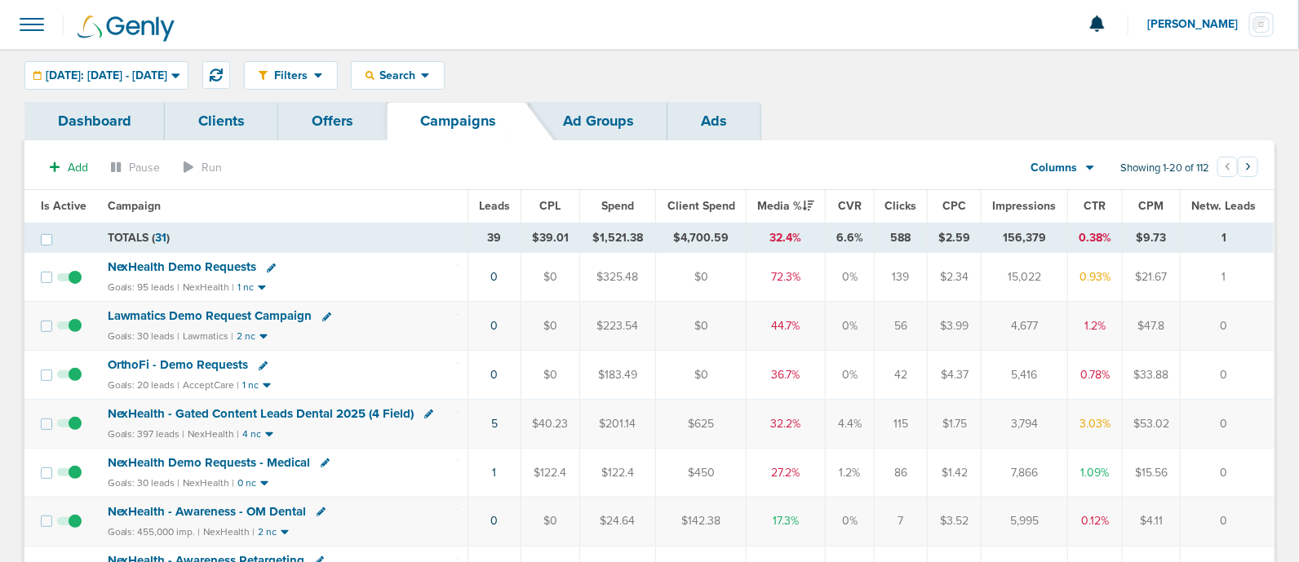
drag, startPoint x: 591, startPoint y: 316, endPoint x: 1240, endPoint y: 331, distance: 648.8
click at [1240, 331] on tr "Lawmatics Demo Request Campaign Goals: 30 leads | Lawmatics | 2 nc 0 $0 $223.54…" at bounding box center [648, 326] width 1249 height 49
click at [1240, 331] on td "0" at bounding box center [1227, 326] width 94 height 49
click at [238, 308] on span "Lawmatics Demo Request Campaign" at bounding box center [210, 315] width 205 height 15
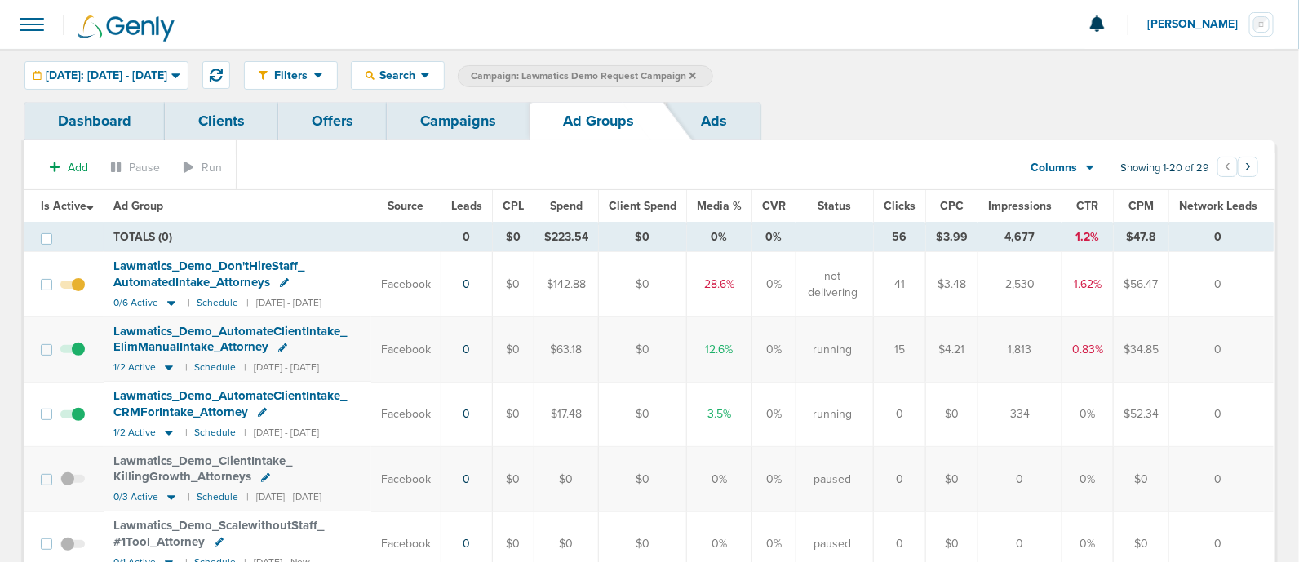
click at [438, 124] on link "Campaigns" at bounding box center [458, 121] width 143 height 38
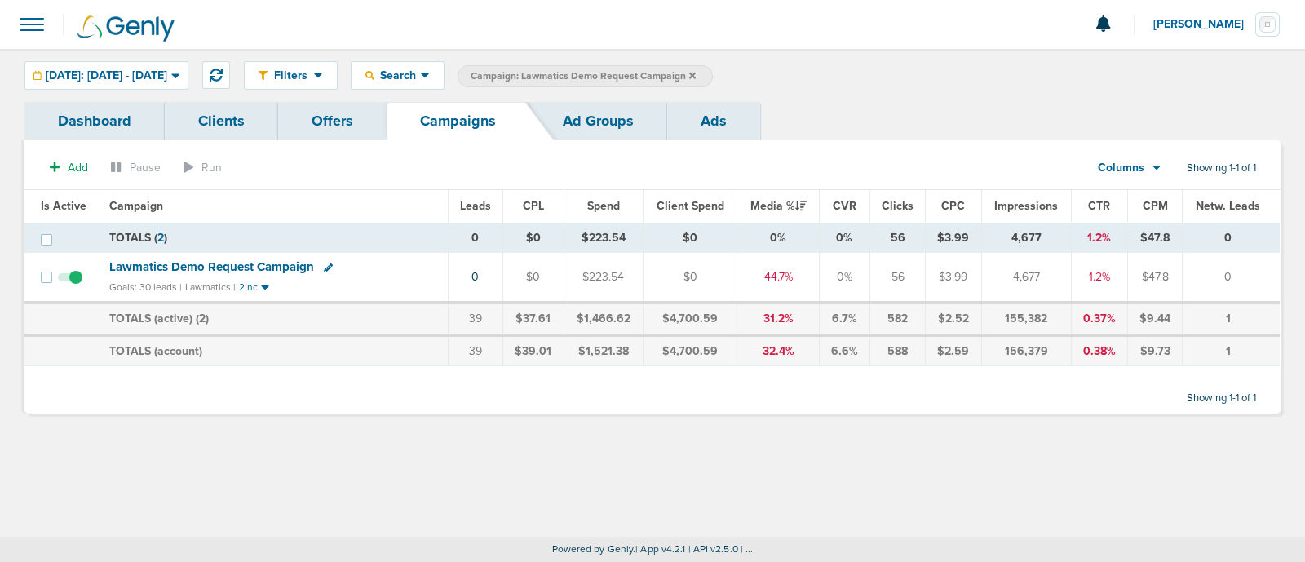
click at [696, 71] on icon at bounding box center [692, 76] width 7 height 10
